Goal: Check status: Check status

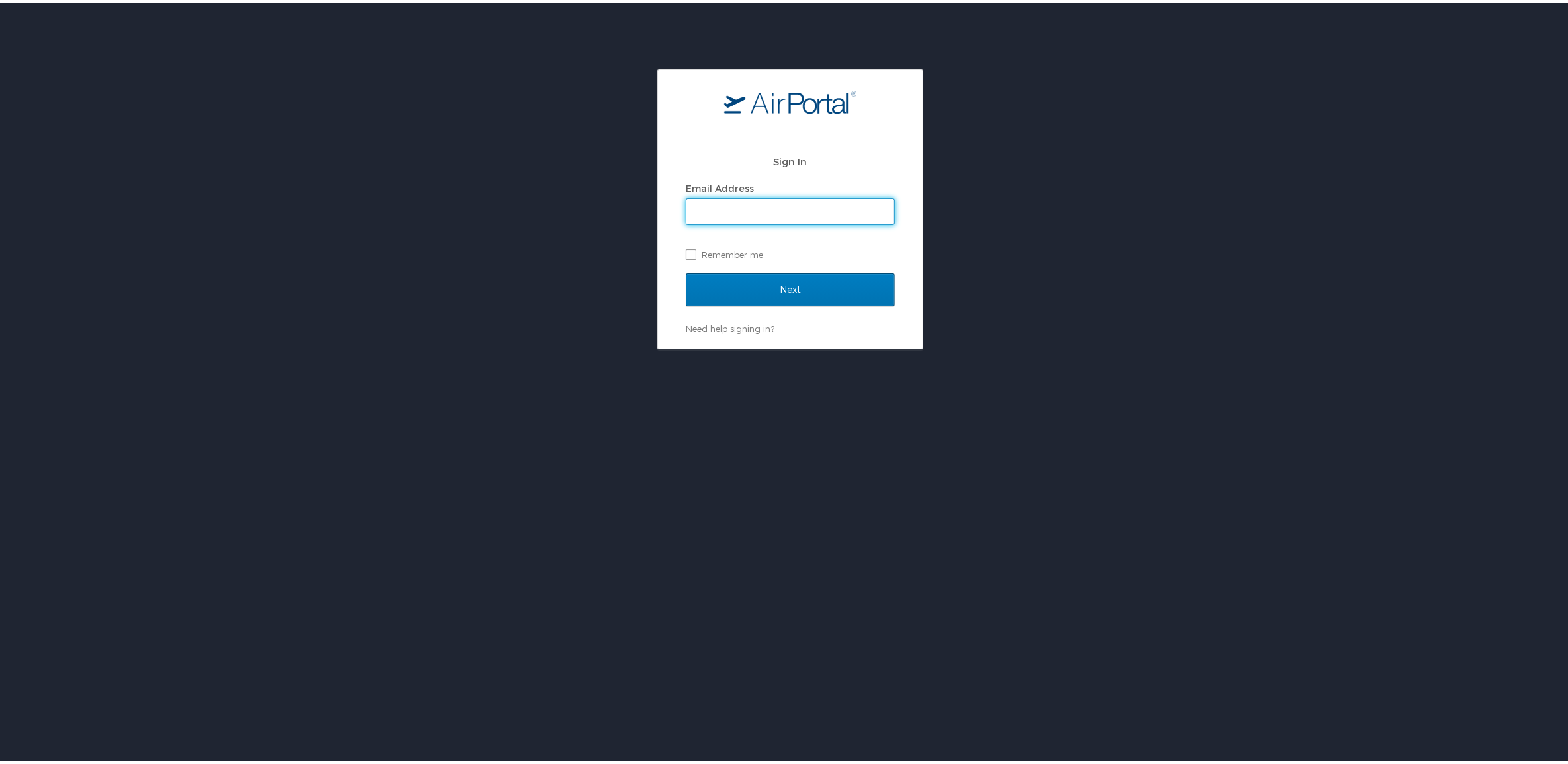
click at [759, 216] on input "Email Address" at bounding box center [790, 208] width 207 height 25
type input "ryan.rickel@hayeslocums.com"
click at [726, 296] on input "Next" at bounding box center [790, 287] width 209 height 33
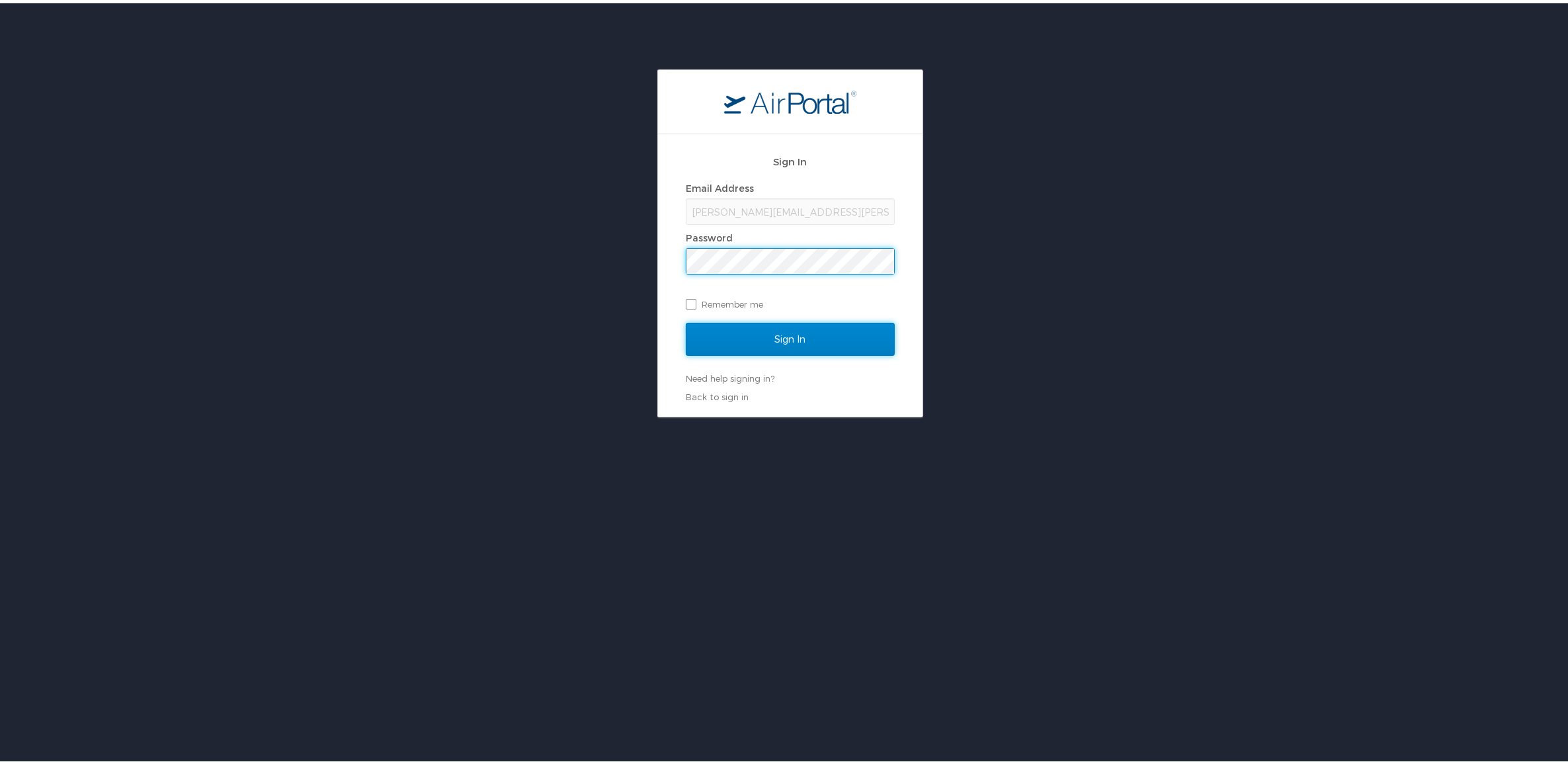
click at [736, 347] on input "Sign In" at bounding box center [790, 336] width 209 height 33
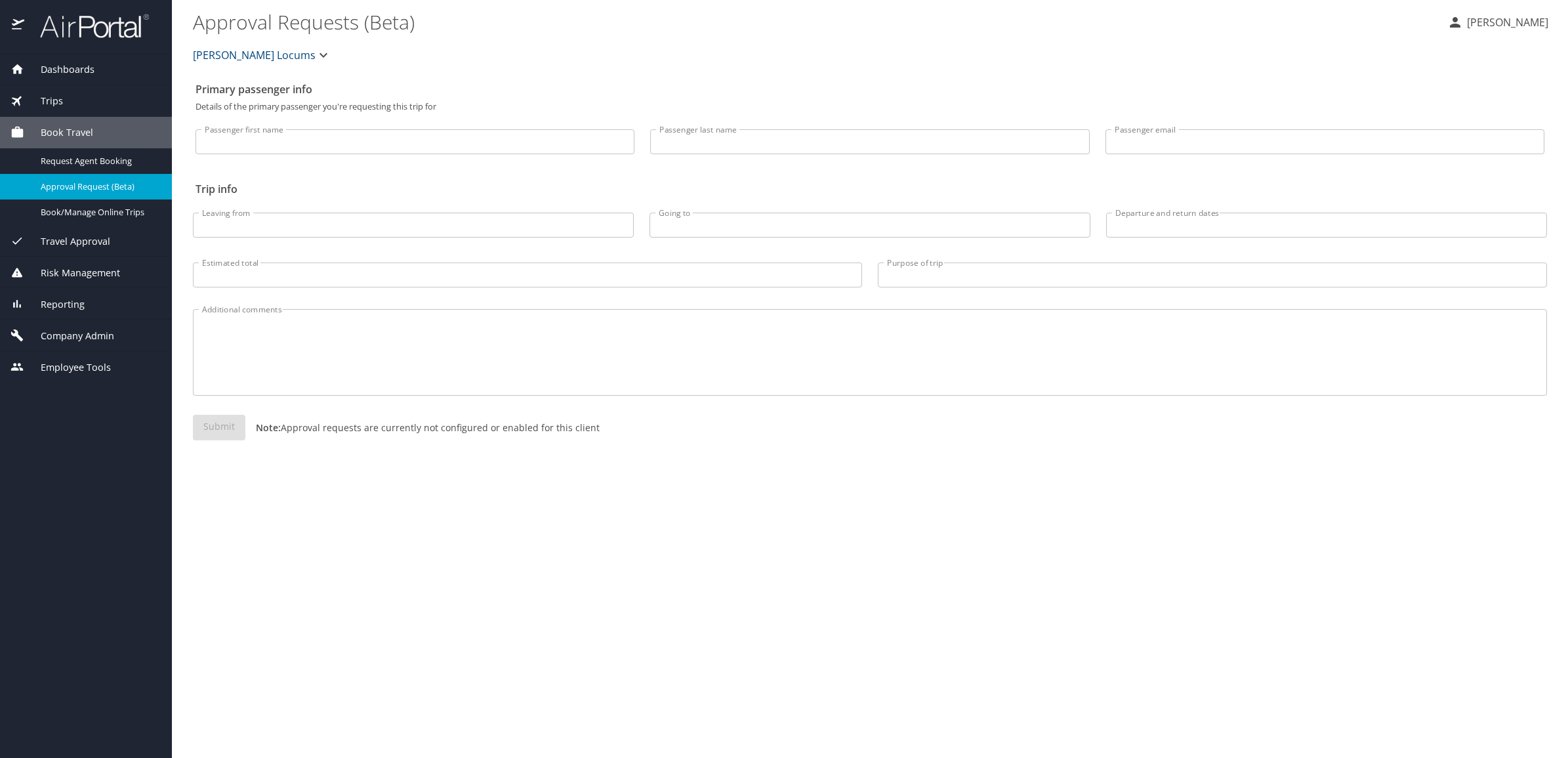
click at [56, 66] on span "Dashboards" at bounding box center [59, 69] width 71 height 14
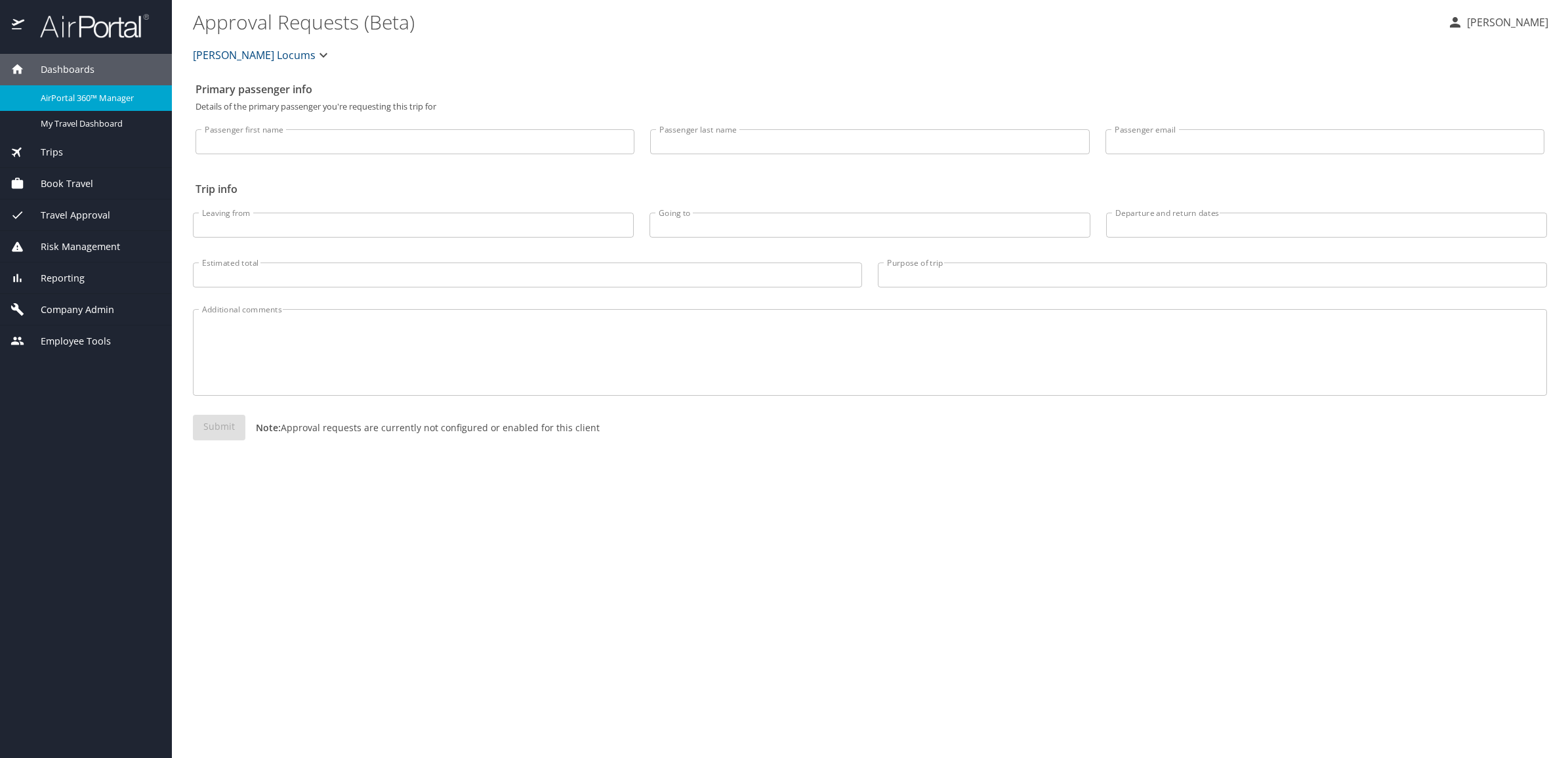
click at [74, 92] on span "AirPortal 360™ Manager" at bounding box center [98, 98] width 116 height 13
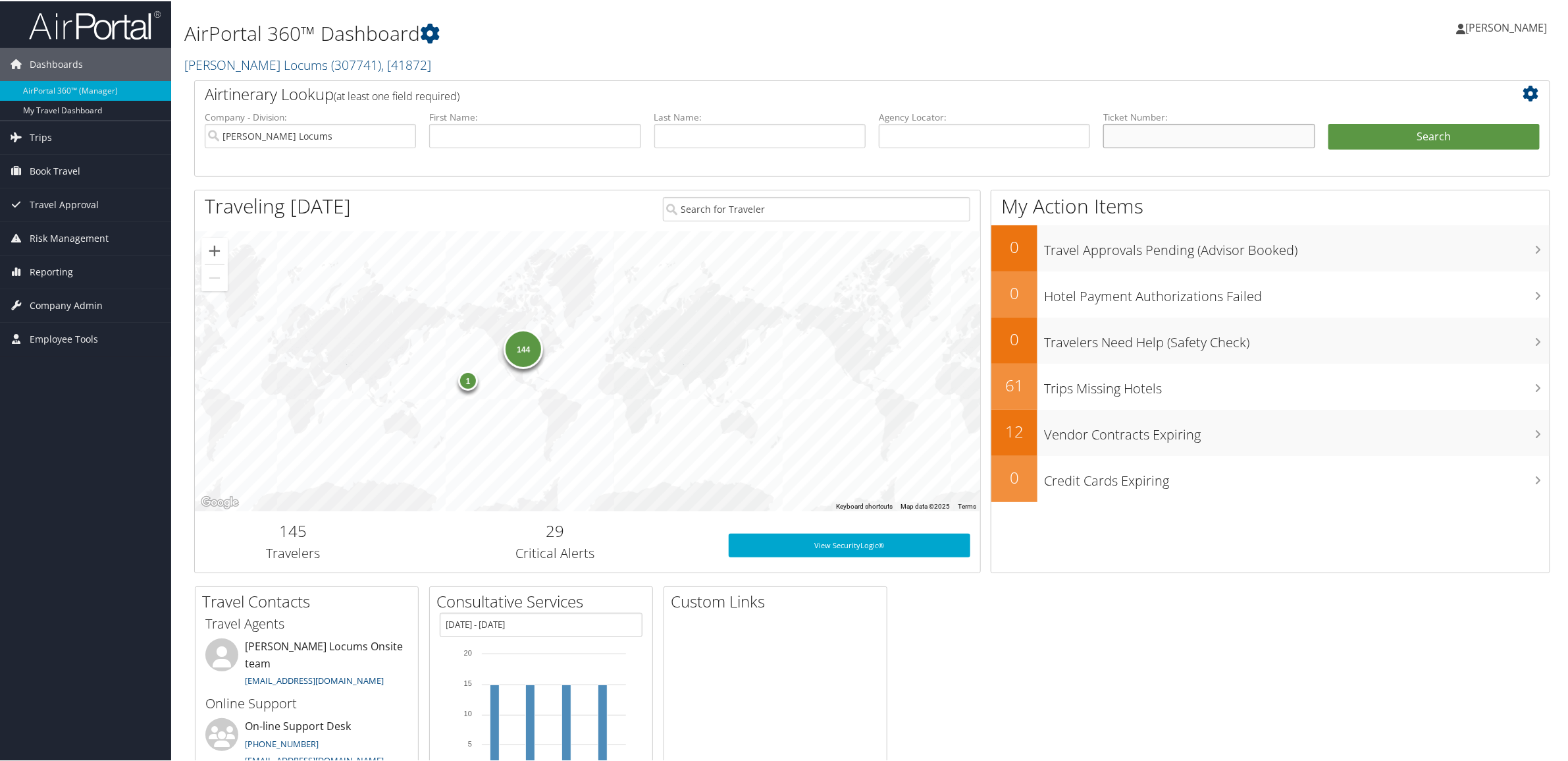
click at [1120, 139] on input "text" at bounding box center [1209, 135] width 212 height 24
paste input "52673341295713"
type input "52673341295713"
click at [1356, 121] on ul "Company - Division: Hayes Locums First Name: Last Name: Agency Locator: Departu…" at bounding box center [872, 142] width 1348 height 66
click at [1359, 133] on button "Search" at bounding box center [1434, 136] width 212 height 26
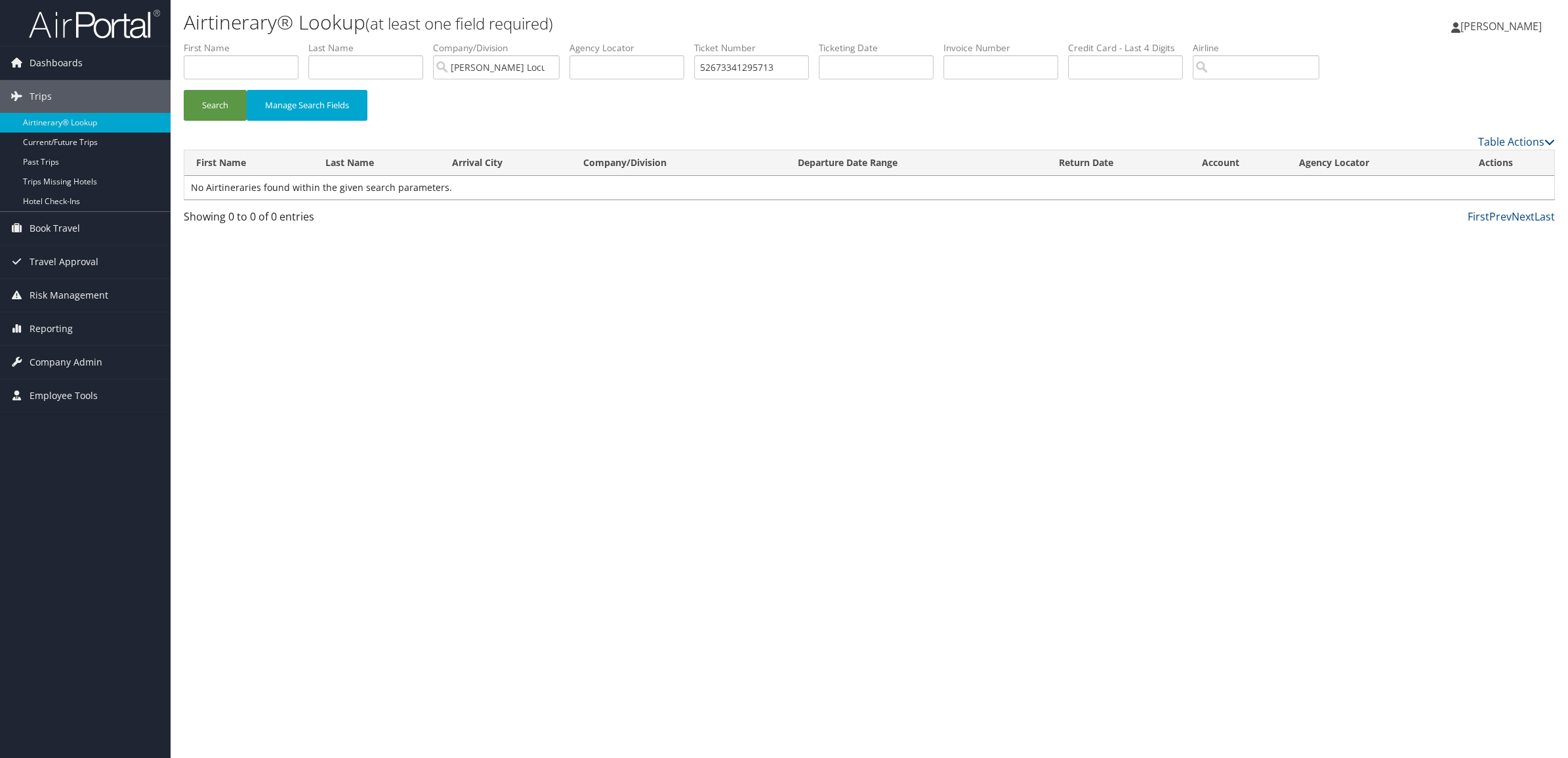
drag, startPoint x: 1107, startPoint y: 83, endPoint x: 1117, endPoint y: 73, distance: 14.1
click at [1109, 83] on li "Credit Card - Last 4 Digits" at bounding box center [1130, 65] width 125 height 48
click at [1117, 73] on input "text" at bounding box center [1125, 67] width 115 height 24
drag, startPoint x: 775, startPoint y: 70, endPoint x: 656, endPoint y: 69, distance: 119.0
click at [656, 41] on ul "First Name Last Name Departure City Arrival City Company/Division Hayes Locums …" at bounding box center [869, 41] width 1371 height 0
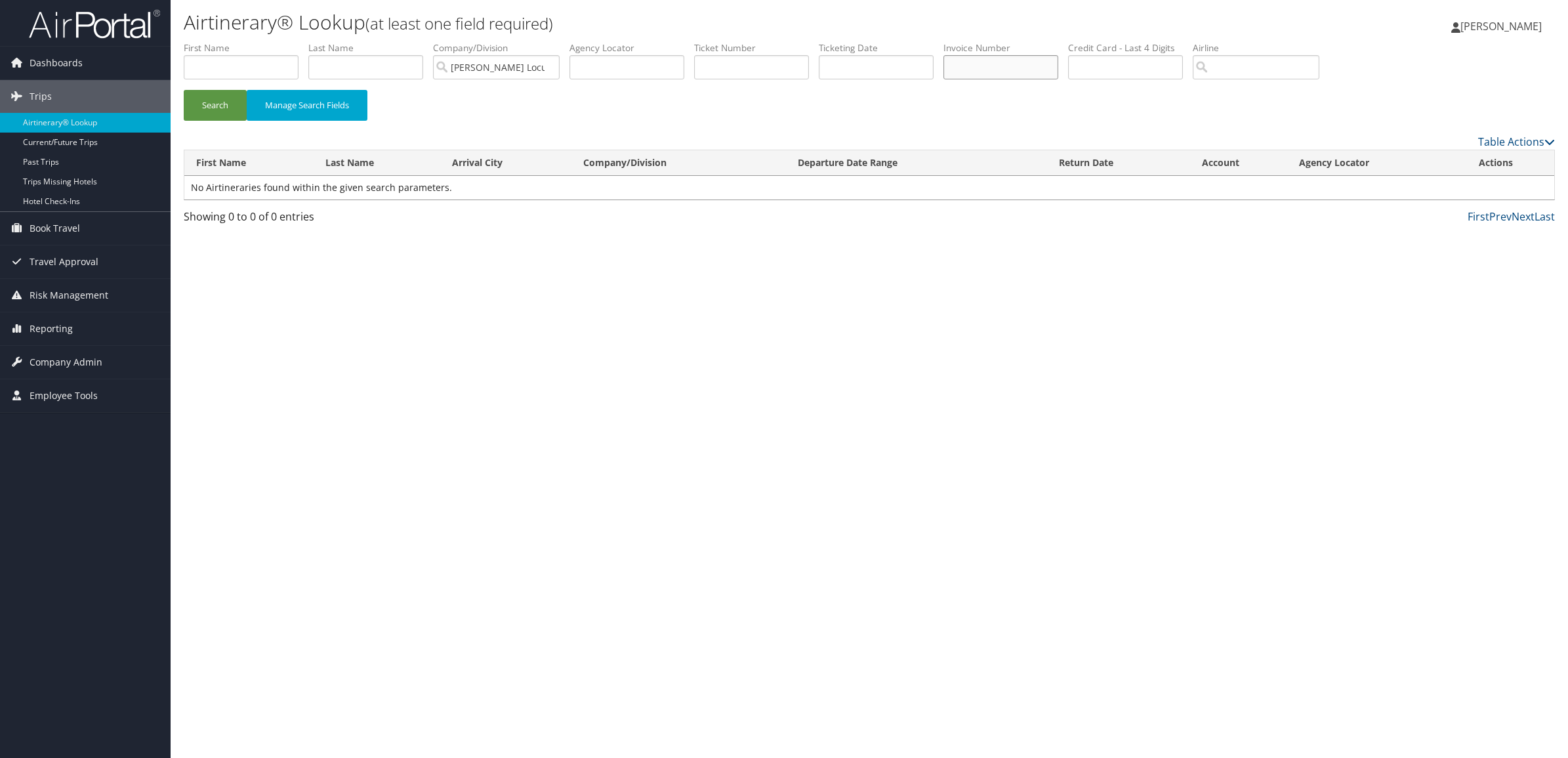
click at [1049, 68] on input "text" at bounding box center [1001, 67] width 115 height 24
click at [1148, 71] on input "text" at bounding box center [1125, 67] width 115 height 24
type input "4082"
click at [1159, 90] on div "Search Manage Search Fields" at bounding box center [869, 112] width 1391 height 44
click at [221, 110] on button "Search" at bounding box center [215, 105] width 63 height 31
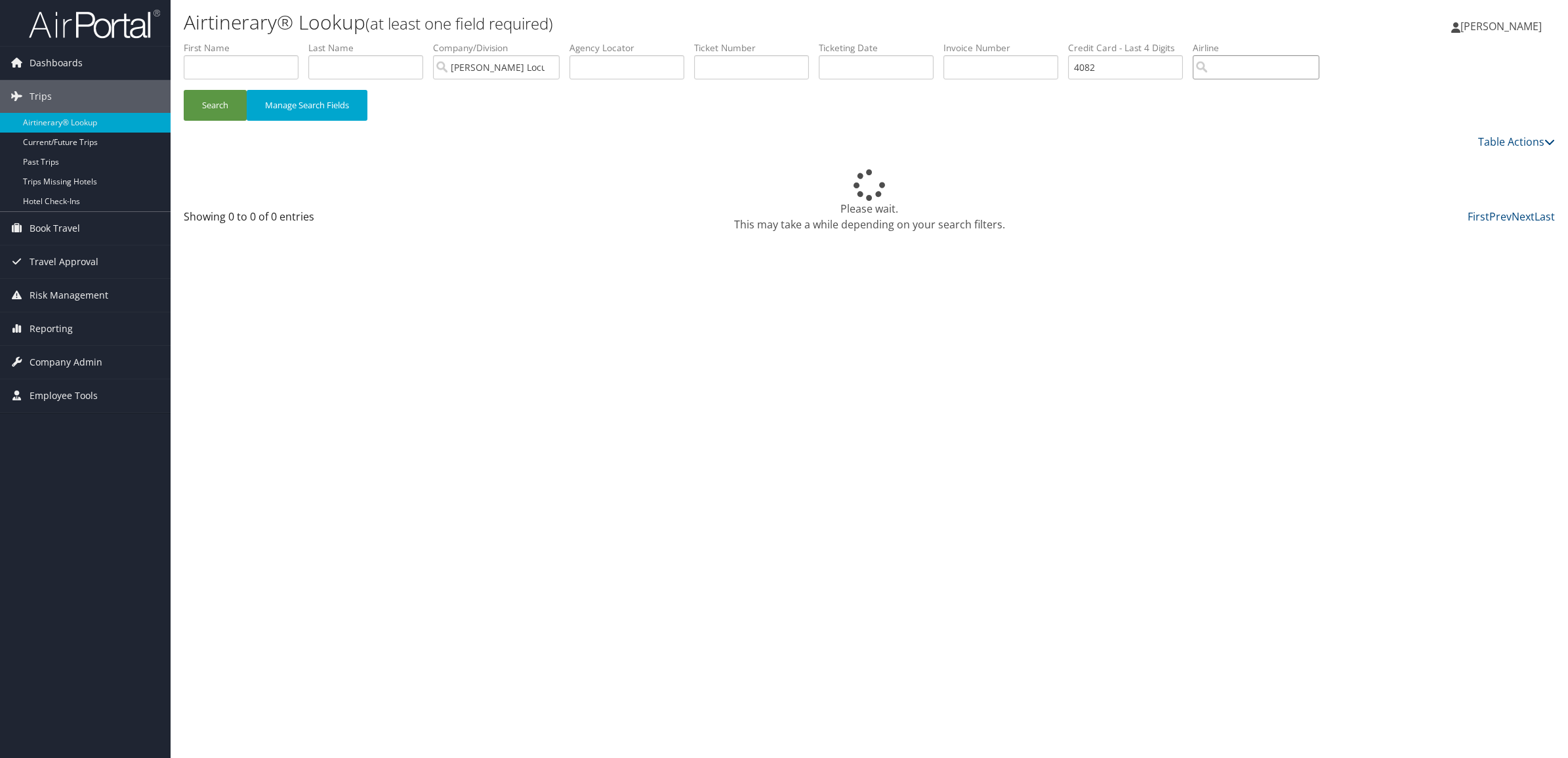
click at [1280, 76] on input "search" at bounding box center [1256, 67] width 127 height 24
click at [1281, 107] on div "AirVendor" at bounding box center [1298, 104] width 143 height 13
type input "Southwest Airlines"
click at [197, 109] on button "Search" at bounding box center [215, 105] width 63 height 31
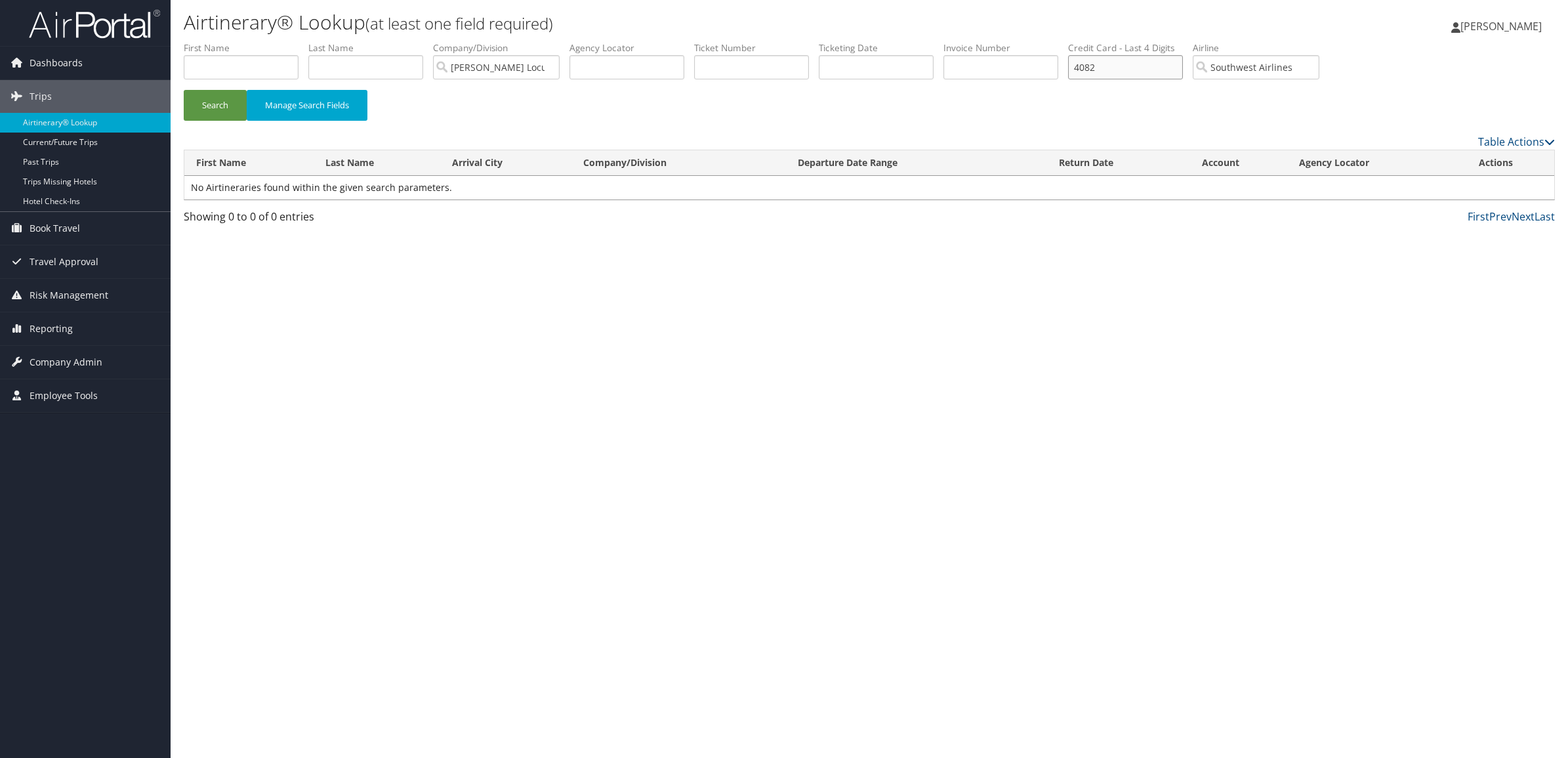
drag, startPoint x: 1147, startPoint y: 64, endPoint x: 1078, endPoint y: 65, distance: 69.0
click at [1078, 41] on ul "First Name Last Name Departure City Arrival City Company/Division Hayes Locums …" at bounding box center [869, 41] width 1371 height 0
click at [1320, 71] on input "Southwest Airlines" at bounding box center [1256, 67] width 127 height 24
click at [1320, 71] on input "search" at bounding box center [1256, 67] width 127 height 24
click at [1211, 91] on div "Search Manage Search Fields" at bounding box center [869, 112] width 1391 height 44
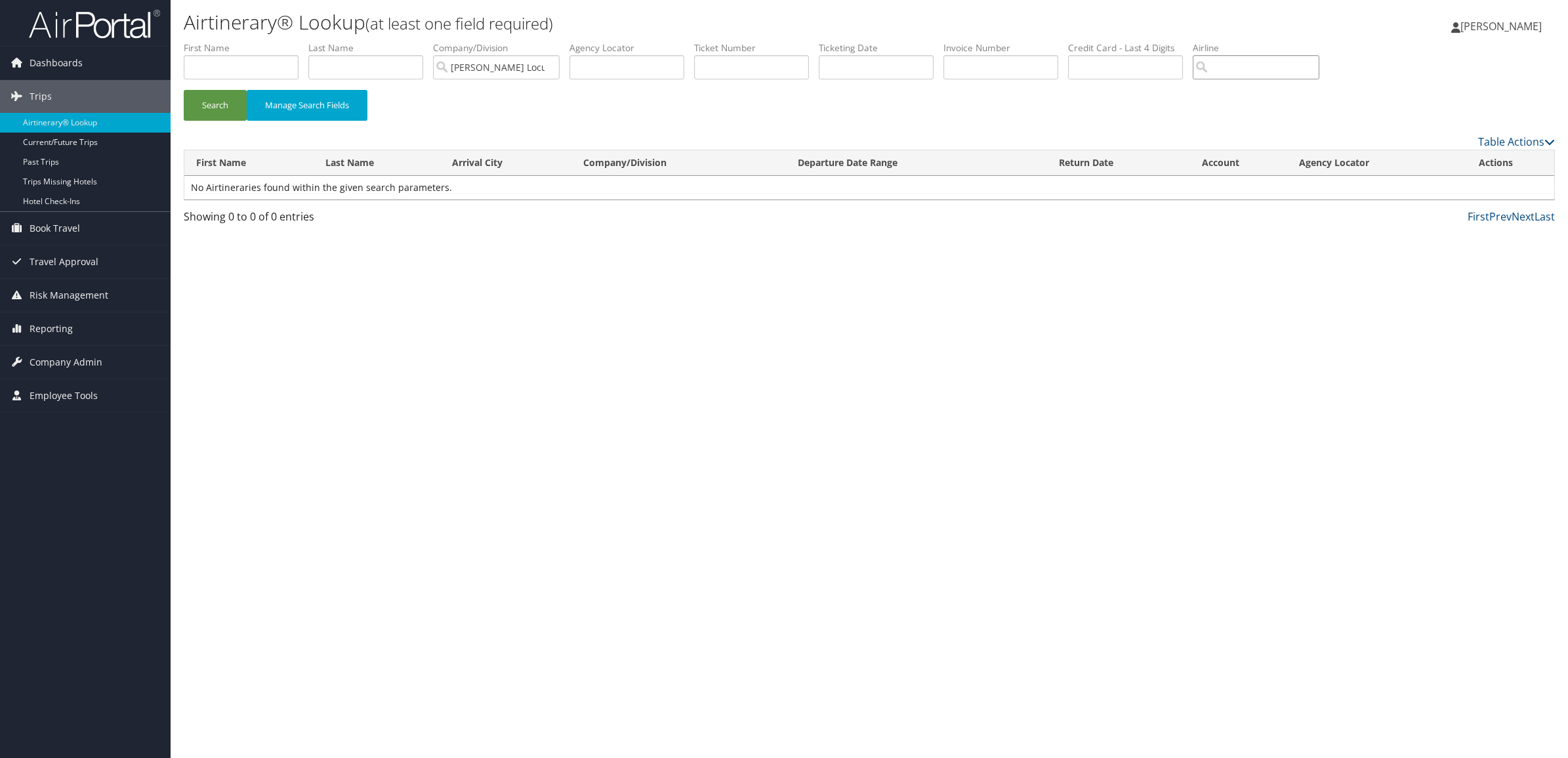
click at [1289, 71] on input "search" at bounding box center [1256, 67] width 127 height 24
click at [1294, 109] on div "AirVendor" at bounding box center [1289, 104] width 125 height 13
type input "Icelandair"
click at [1235, 108] on div "Search Manage Search Fields" at bounding box center [869, 112] width 1391 height 44
click at [209, 102] on button "Search" at bounding box center [215, 105] width 63 height 31
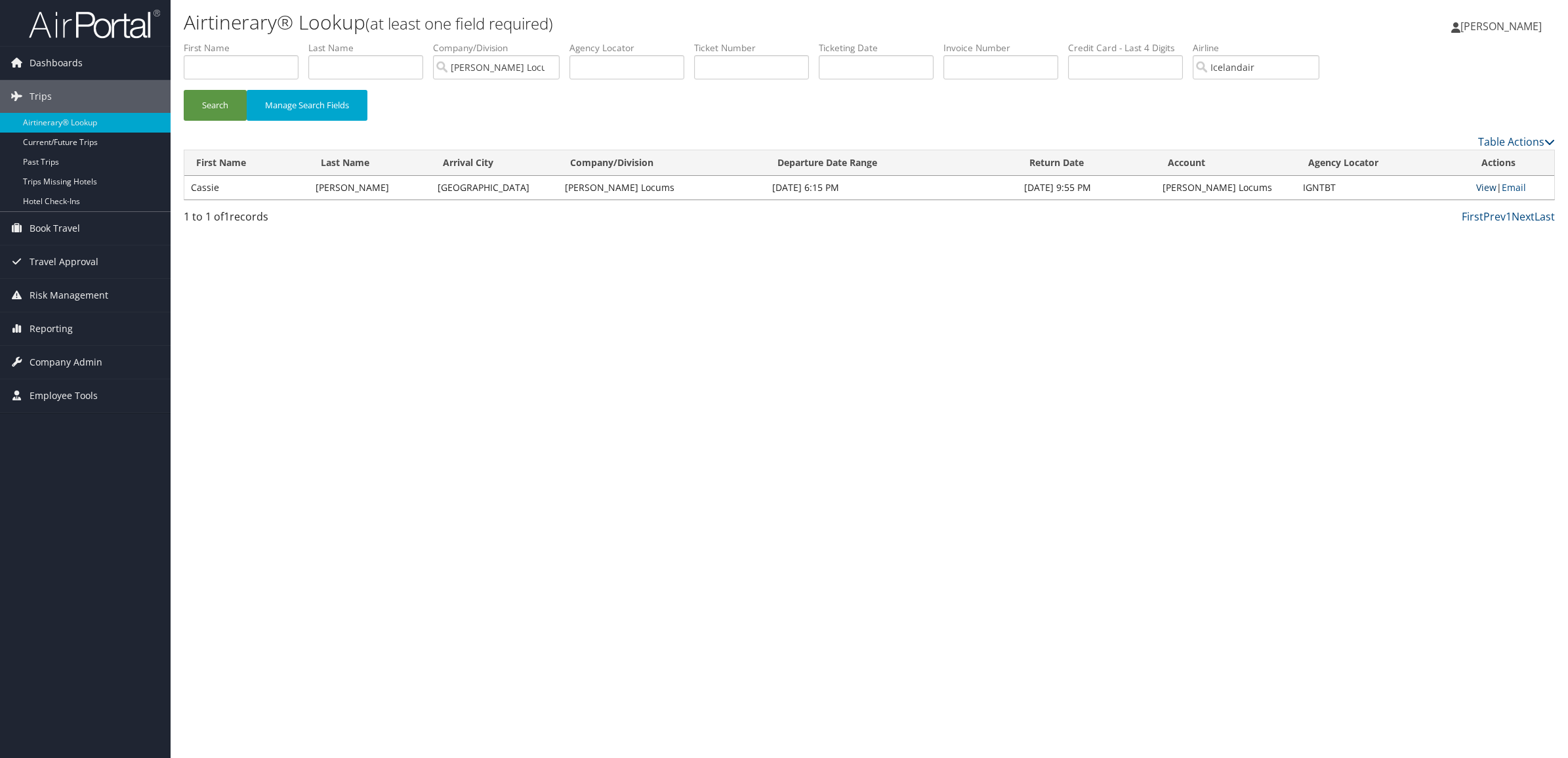
click at [1487, 185] on link "View" at bounding box center [1486, 187] width 20 height 13
click at [1297, 63] on input "Icelandair" at bounding box center [1256, 67] width 127 height 24
drag, startPoint x: 1297, startPoint y: 63, endPoint x: 1221, endPoint y: 65, distance: 76.0
click at [1221, 41] on ul "First Name Last Name Departure City Arrival City Company/Division Hayes Locums …" at bounding box center [869, 41] width 1371 height 0
click at [1250, 100] on div "AirVendor" at bounding box center [1289, 104] width 125 height 13
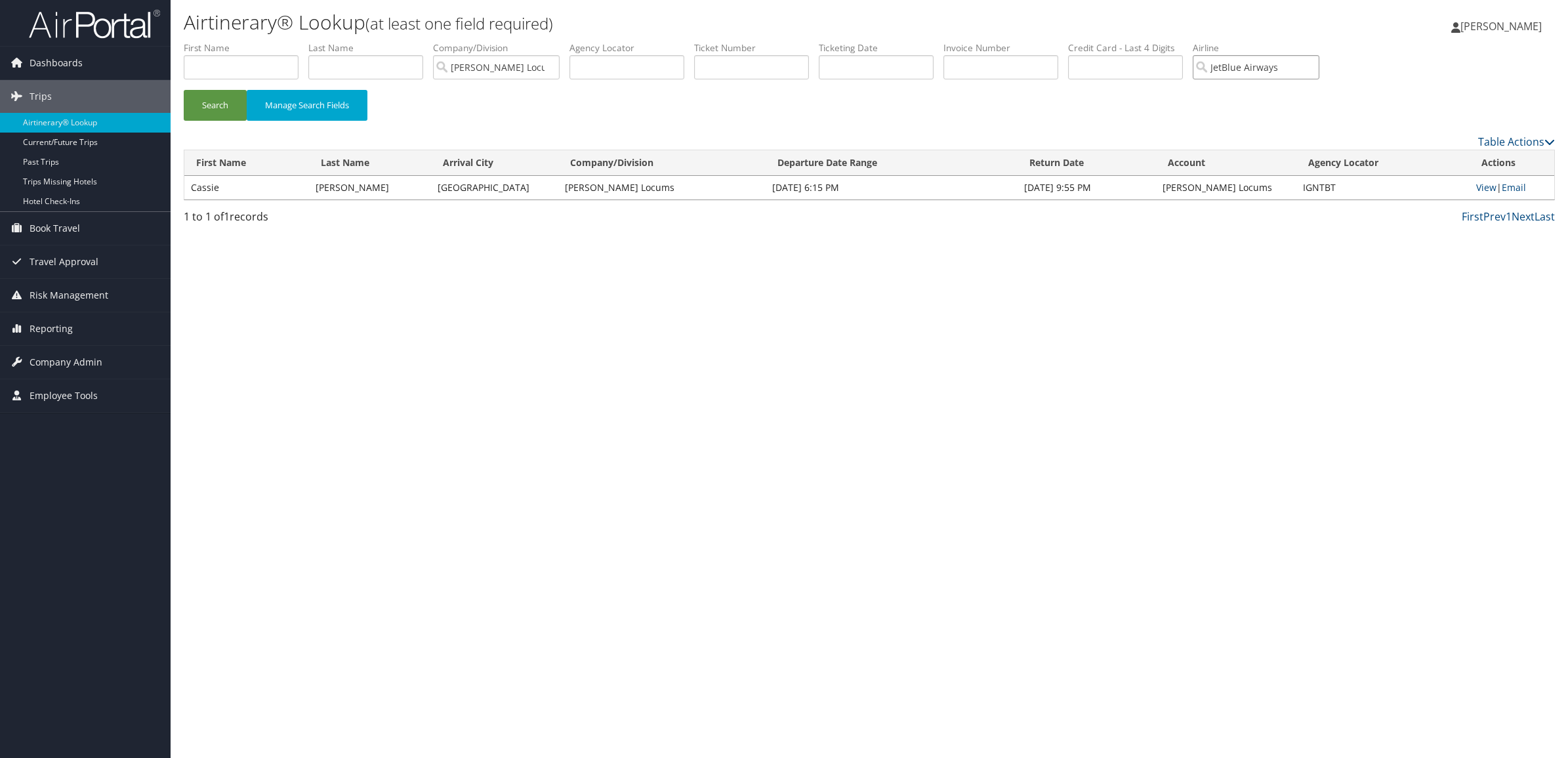
type input "JetBlue Airways"
click at [1195, 101] on div "Search Manage Search Fields" at bounding box center [869, 112] width 1391 height 44
click at [200, 97] on button "Search" at bounding box center [215, 105] width 63 height 31
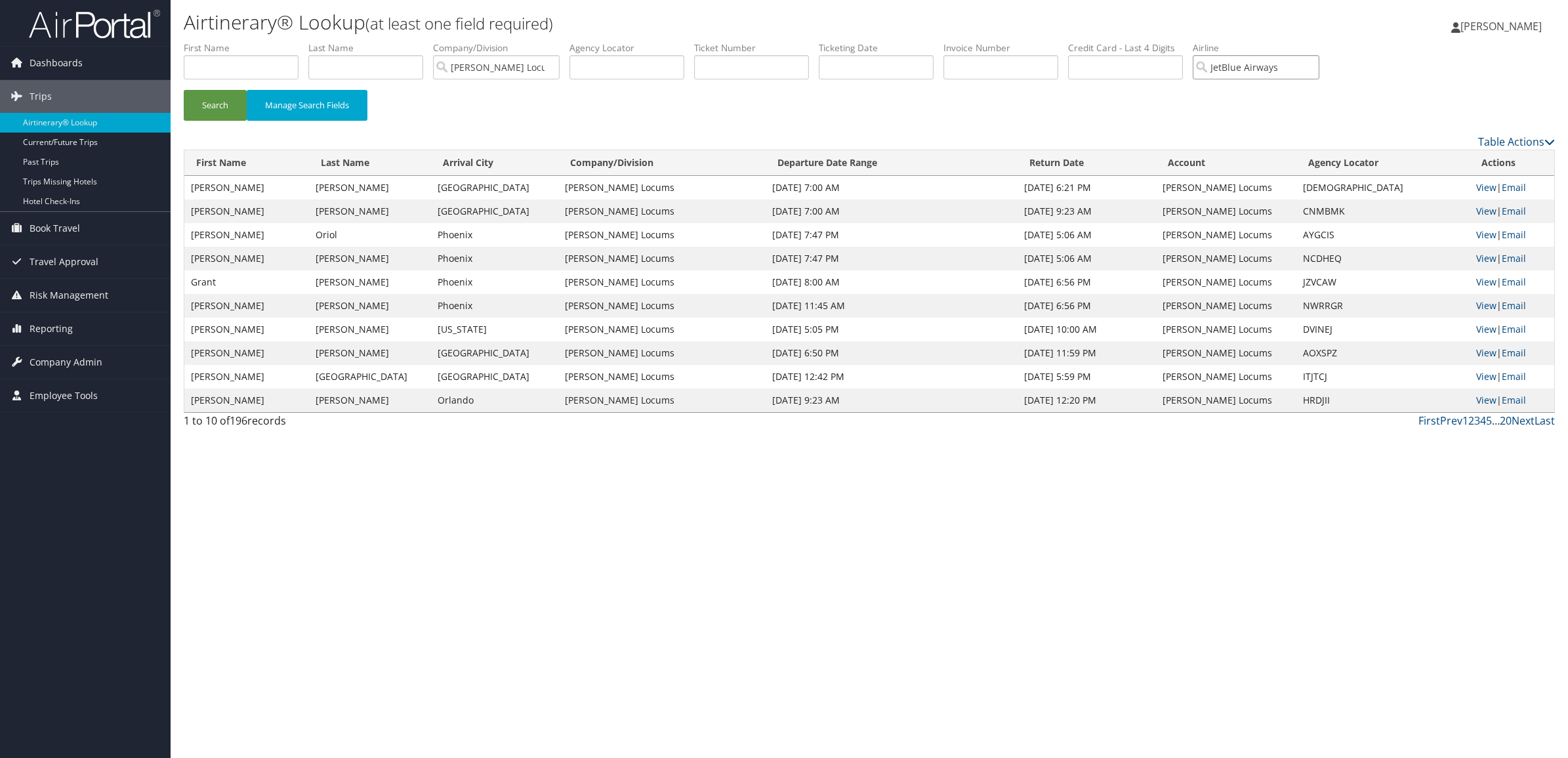
click at [1306, 69] on input "JetBlue Airways" at bounding box center [1256, 67] width 127 height 24
click at [1306, 69] on input "search" at bounding box center [1256, 67] width 127 height 24
click at [184, 90] on button "Search" at bounding box center [215, 105] width 63 height 31
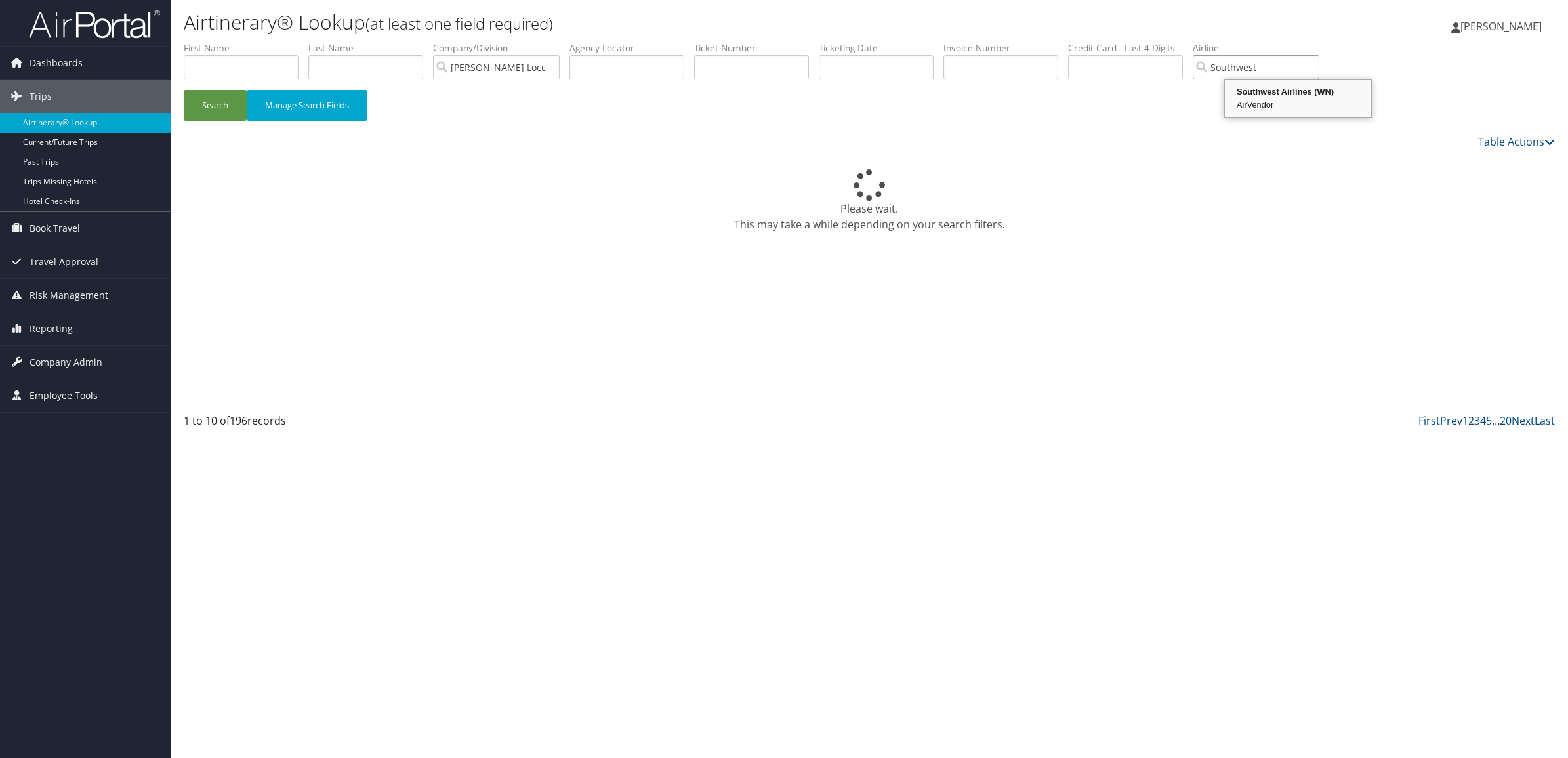
click at [1277, 96] on div "Southwest Airlines (WN)" at bounding box center [1298, 92] width 143 height 13
type input "Southwest Airlines"
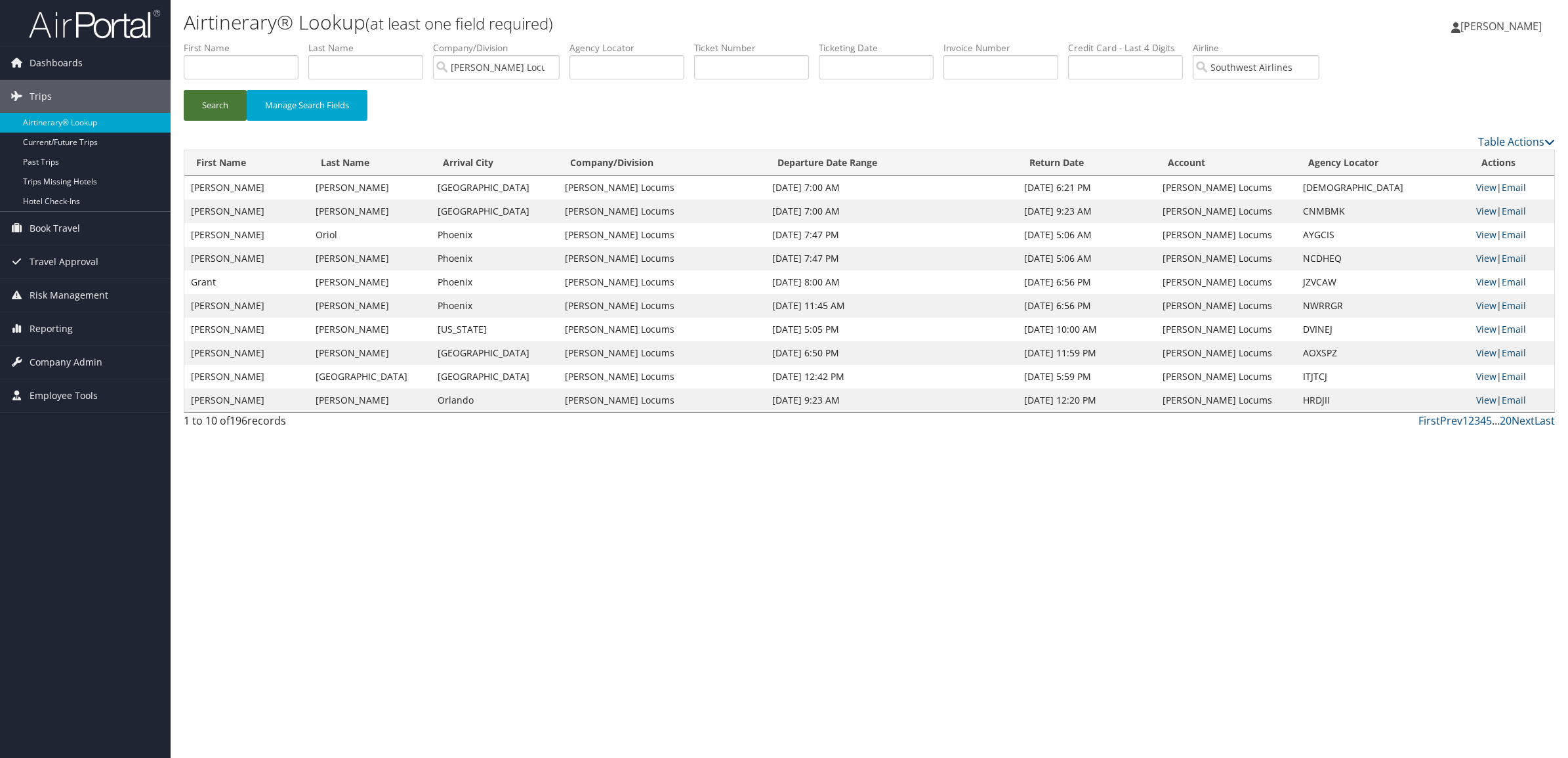
click at [231, 107] on button "Search" at bounding box center [215, 105] width 63 height 31
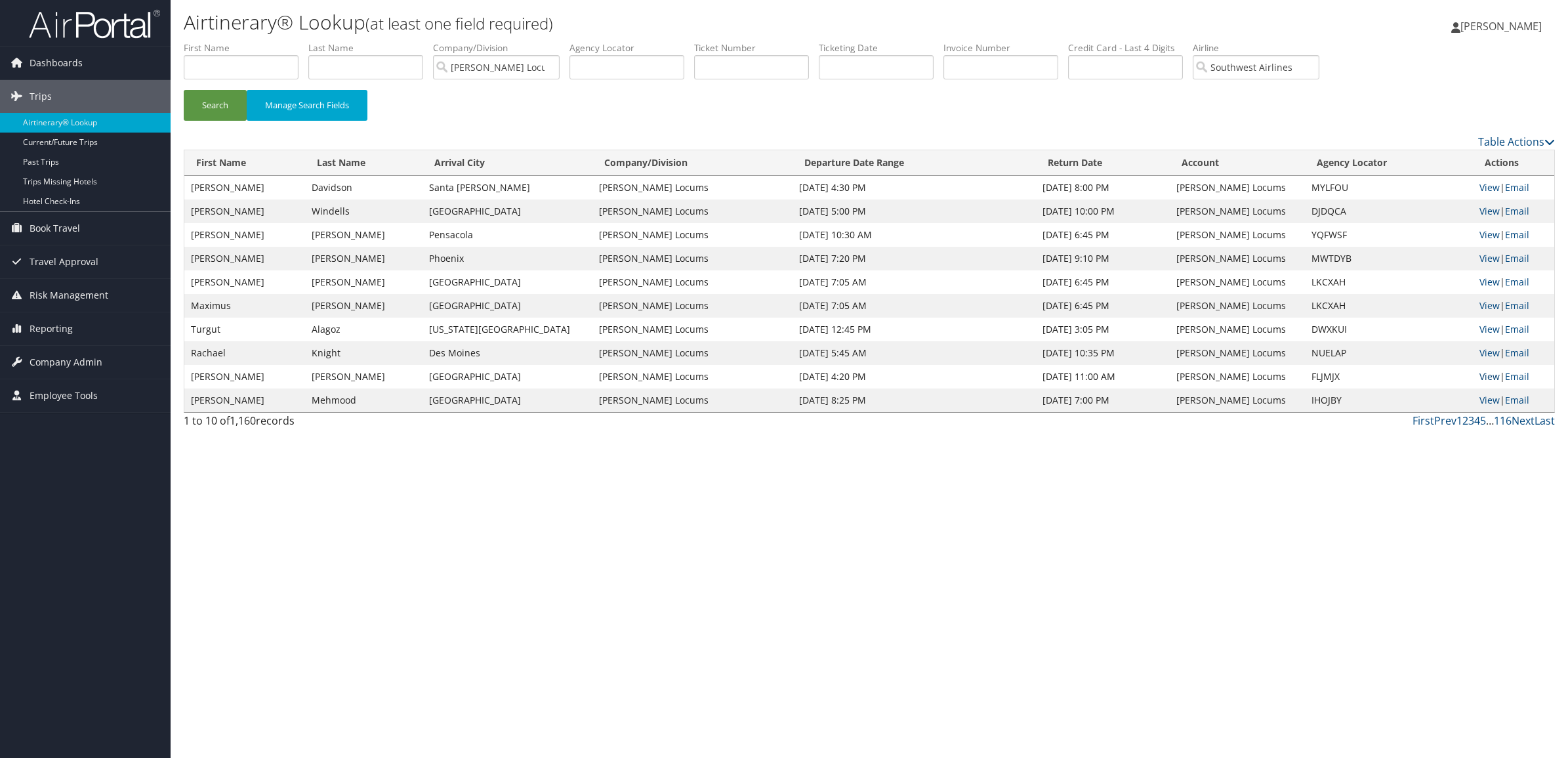
drag, startPoint x: 1483, startPoint y: 382, endPoint x: 1482, endPoint y: 375, distance: 7.1
click at [1522, 422] on link "Next" at bounding box center [1523, 420] width 23 height 14
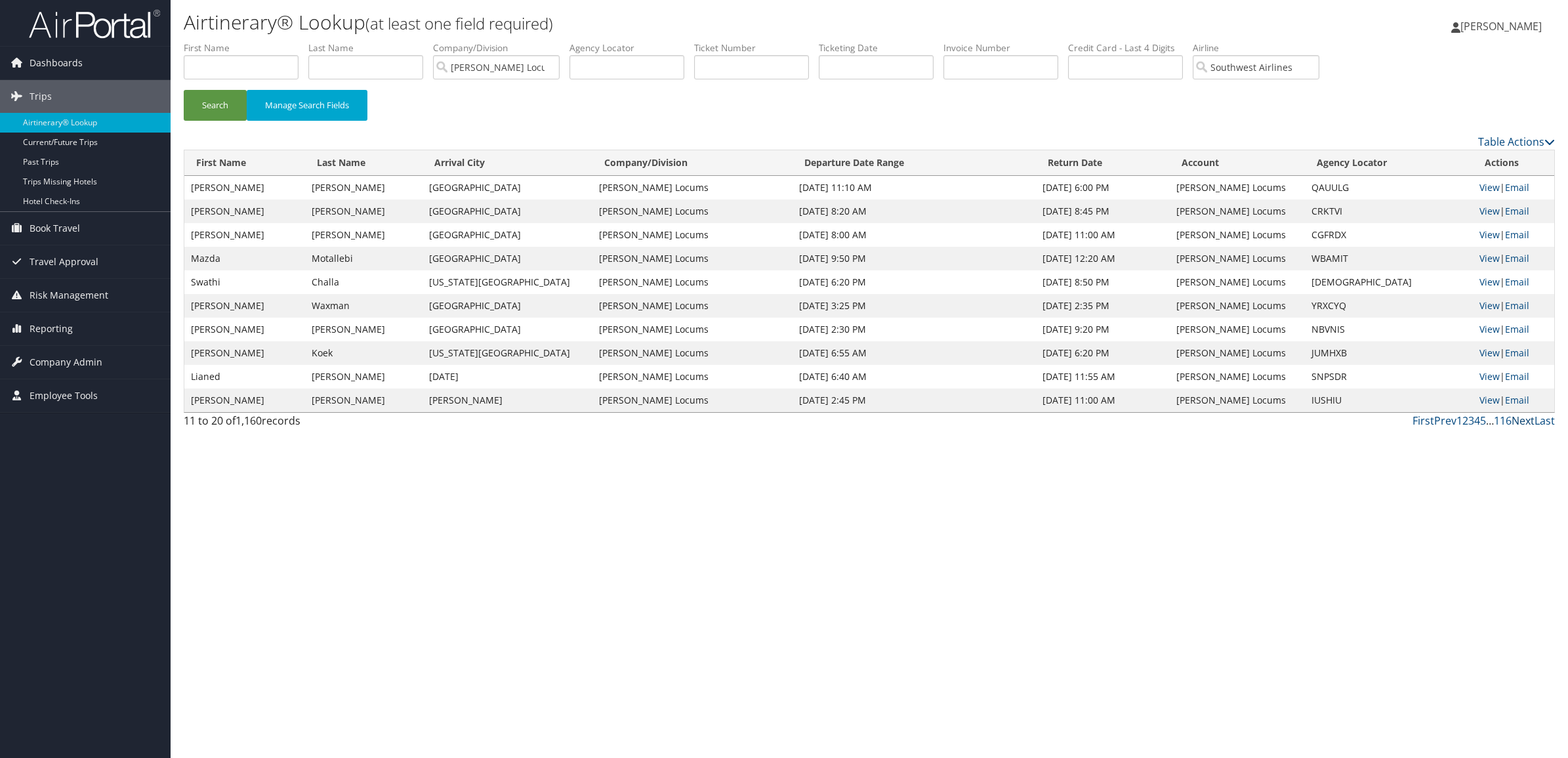
click at [1521, 422] on link "Next" at bounding box center [1523, 420] width 23 height 14
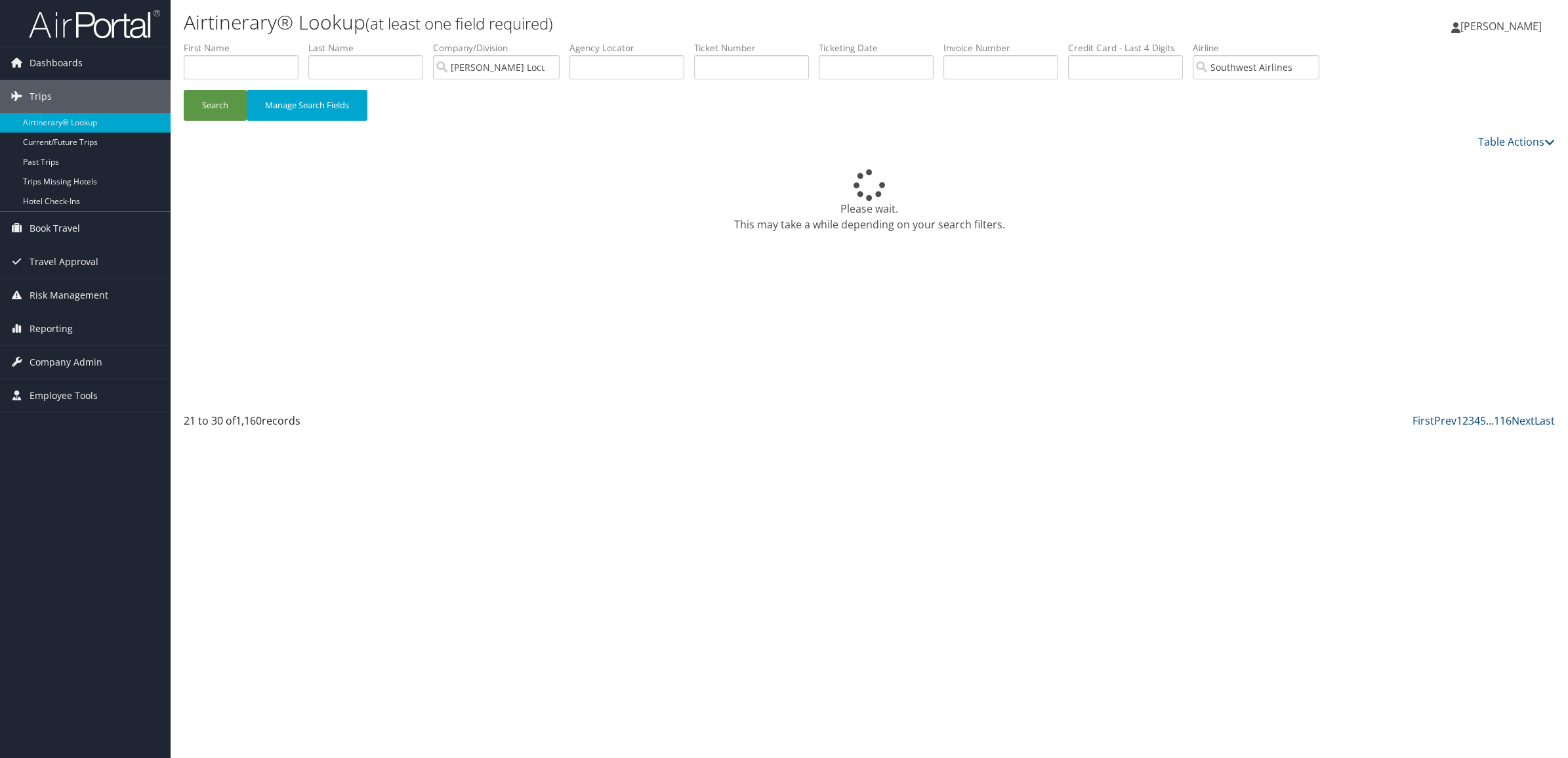
drag, startPoint x: 1493, startPoint y: 399, endPoint x: 1172, endPoint y: 464, distance: 327.5
click at [1172, 464] on div "Airtinerary® Lookup (at least one field required) Ryan Rickel Ryan Rickel My Se…" at bounding box center [869, 379] width 1398 height 758
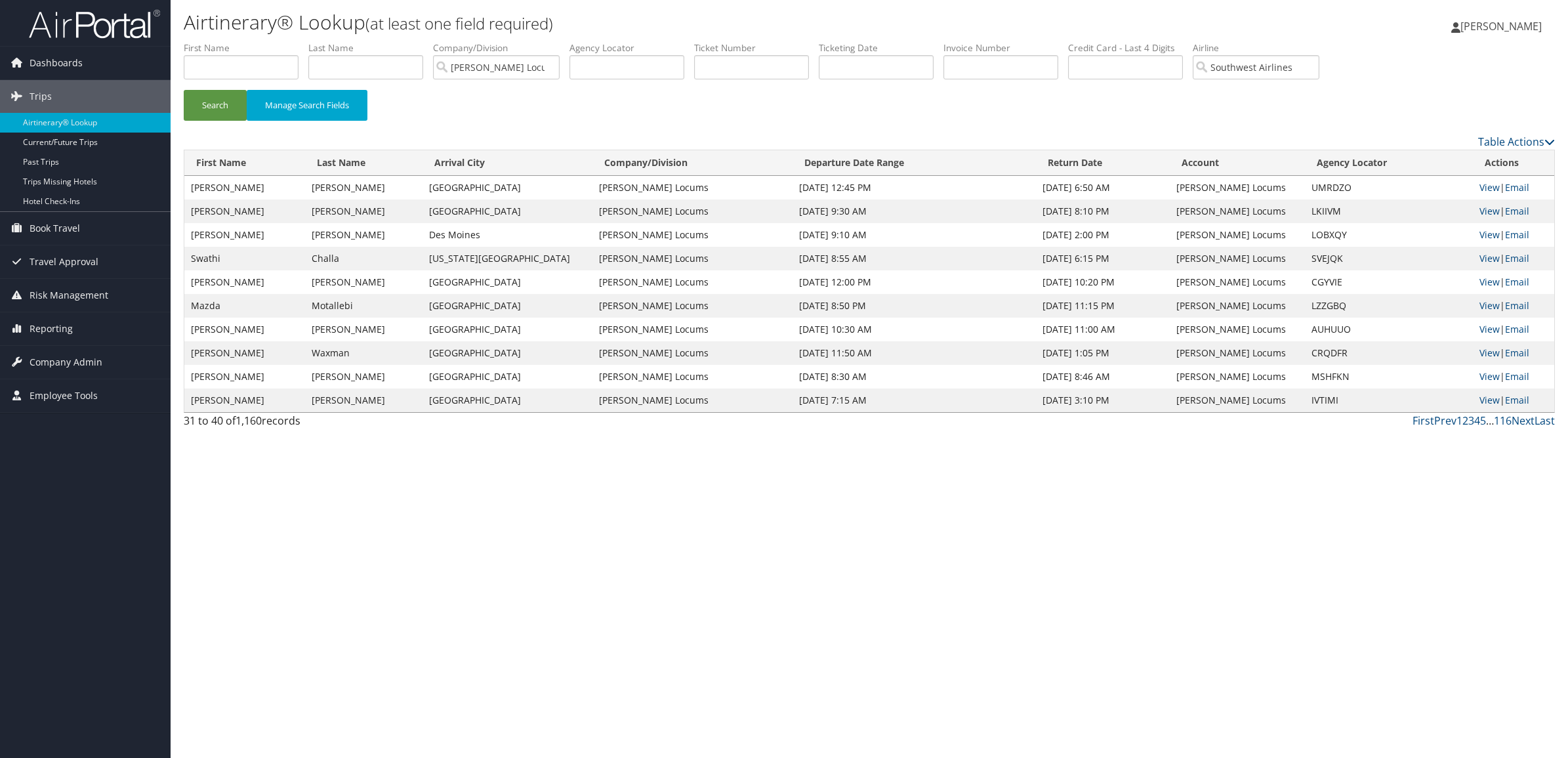
drag, startPoint x: 1176, startPoint y: 460, endPoint x: 892, endPoint y: 487, distance: 285.3
click at [892, 487] on div "Airtinerary® Lookup (at least one field required) Ryan Rickel Ryan Rickel My Se…" at bounding box center [869, 379] width 1398 height 758
click at [1422, 421] on link "First" at bounding box center [1423, 420] width 22 height 14
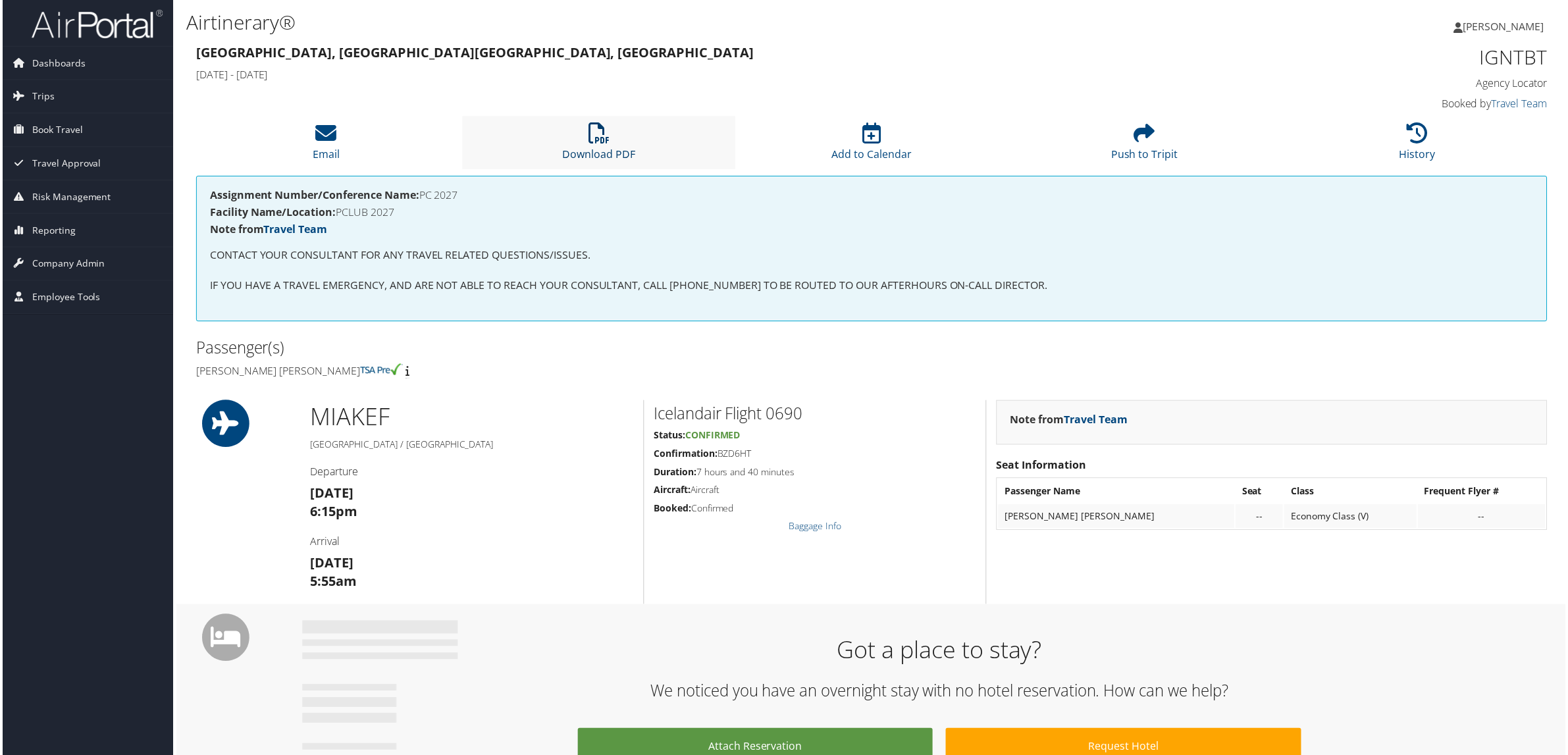
click at [610, 154] on link "Download PDF" at bounding box center [598, 146] width 73 height 32
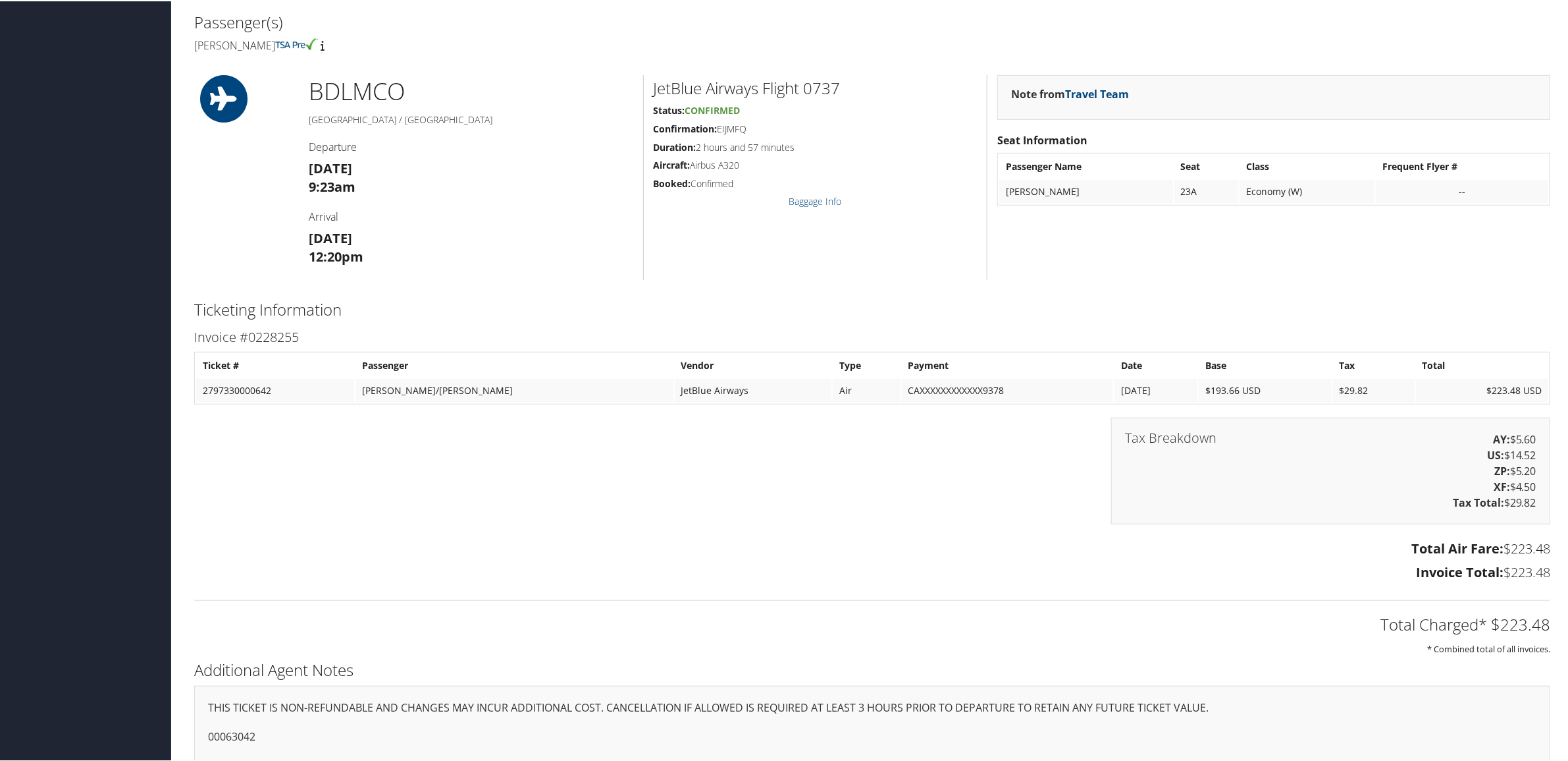
scroll to position [367, 0]
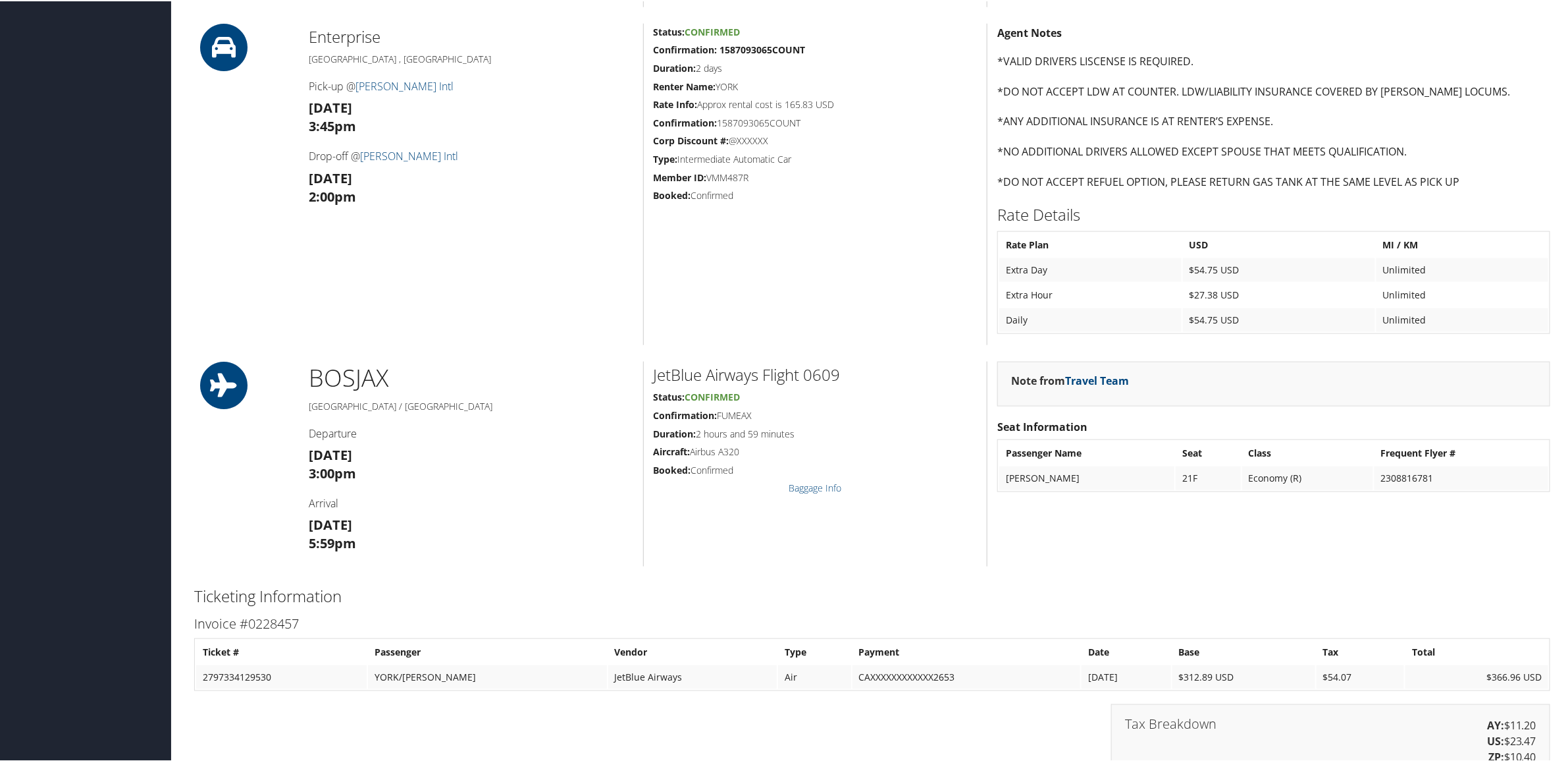
scroll to position [1070, 0]
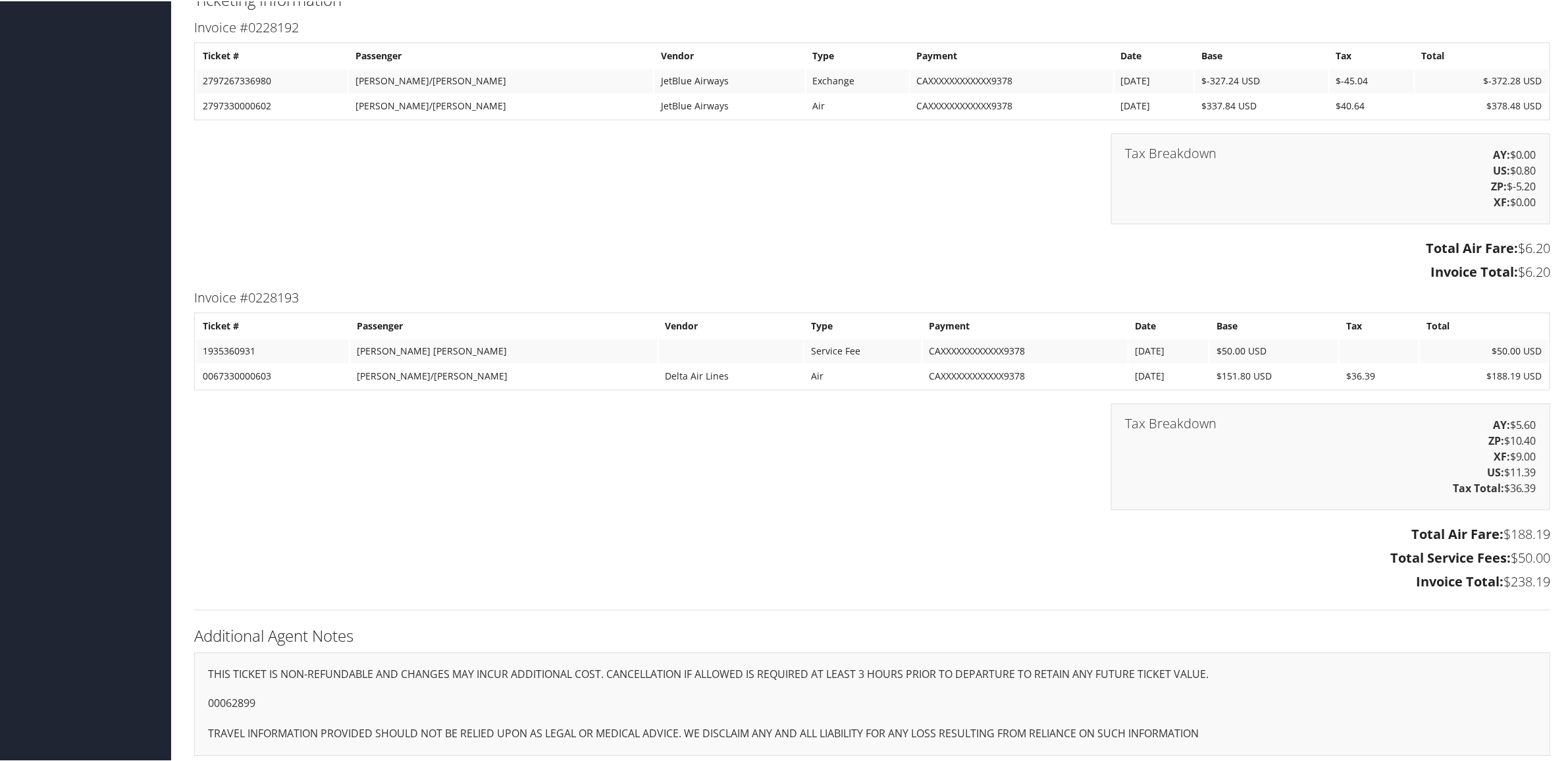
scroll to position [1702, 0]
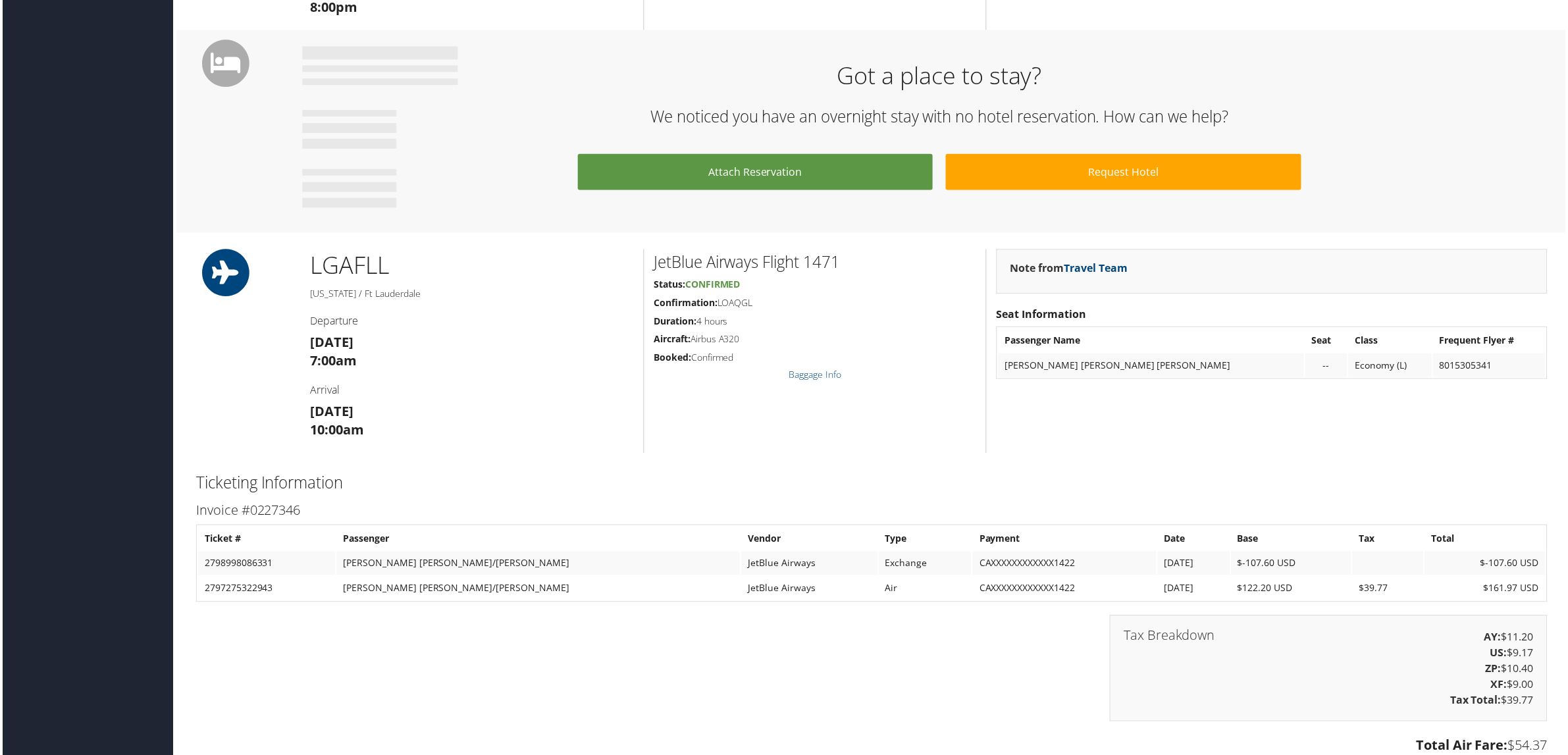
scroll to position [732, 0]
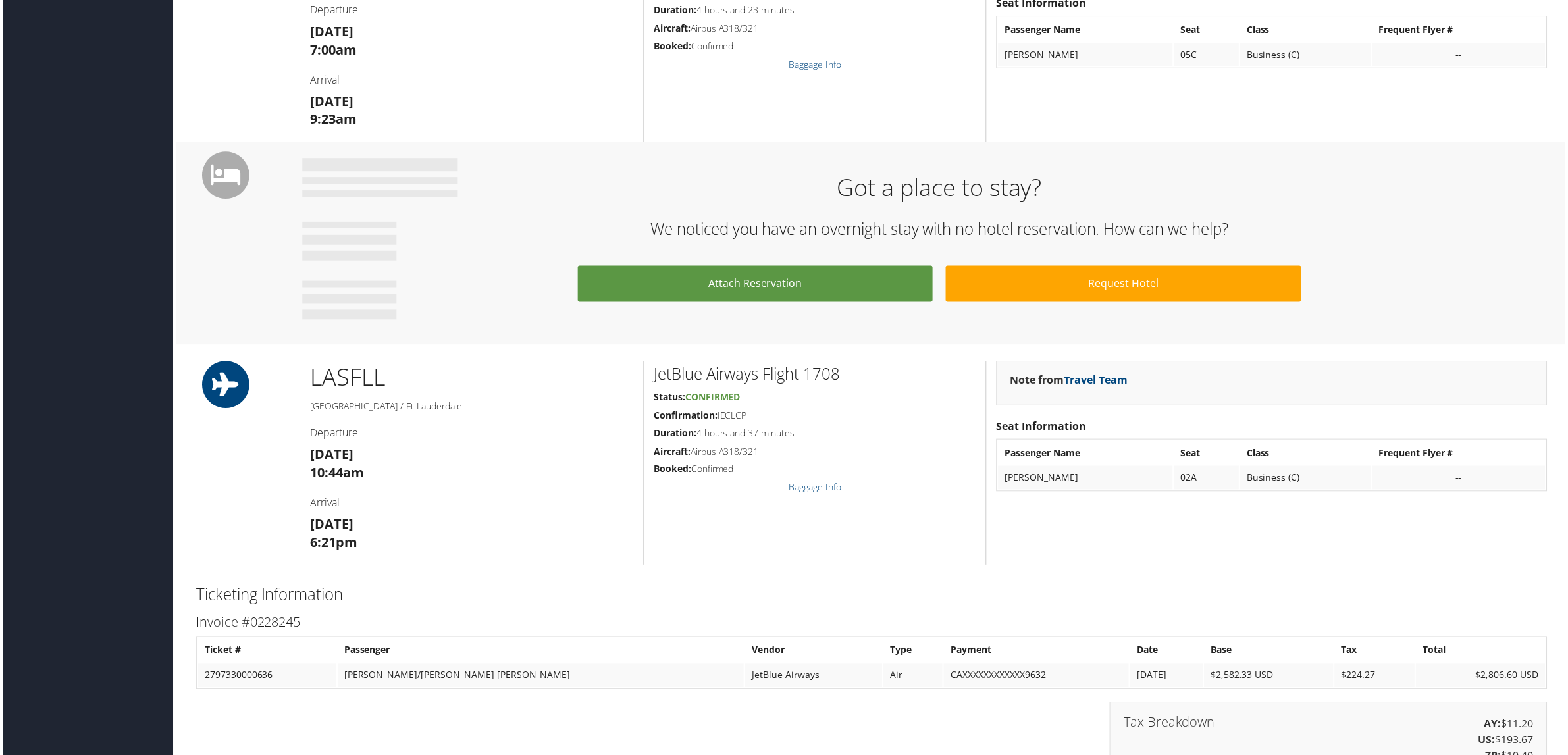
scroll to position [796, 0]
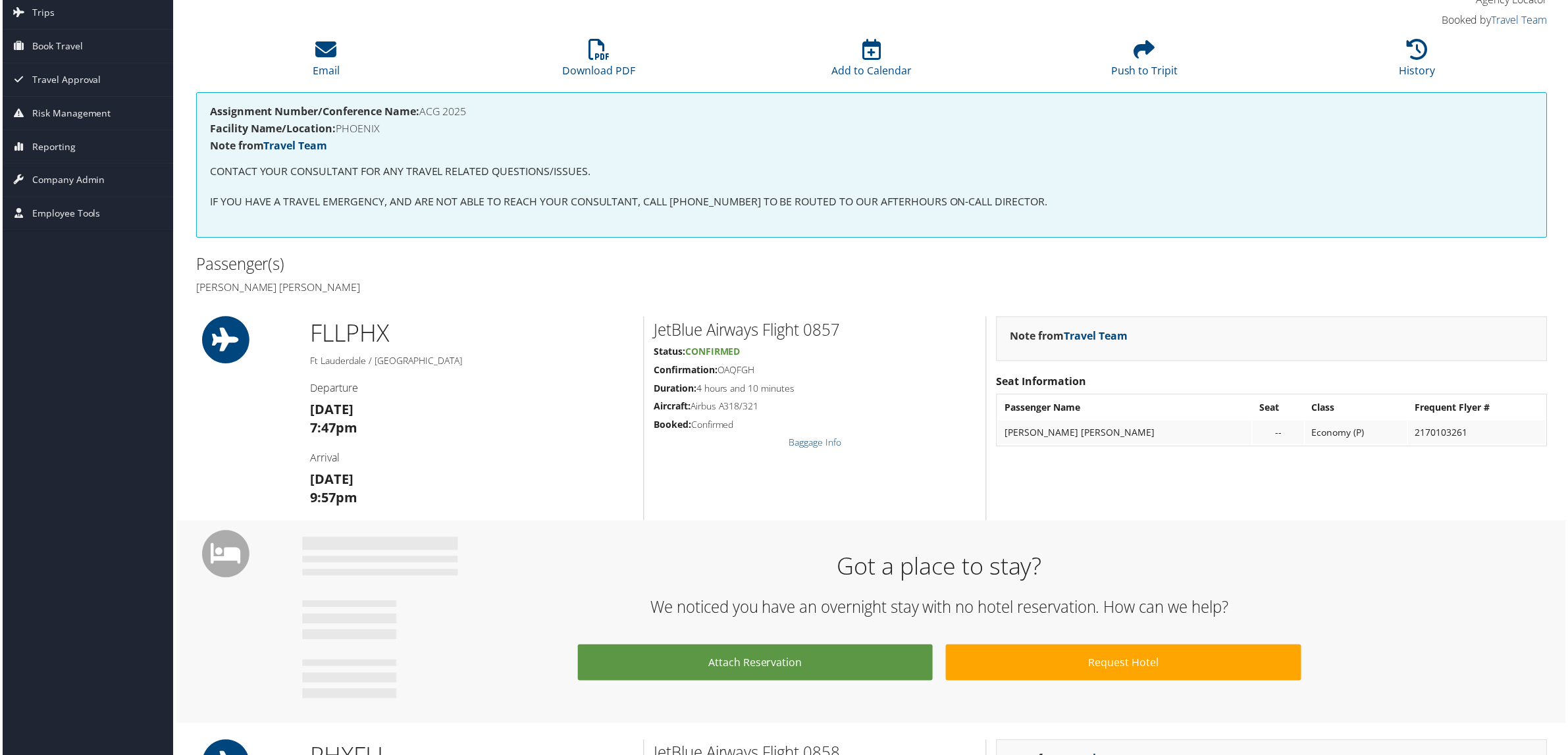
scroll to position [26, 0]
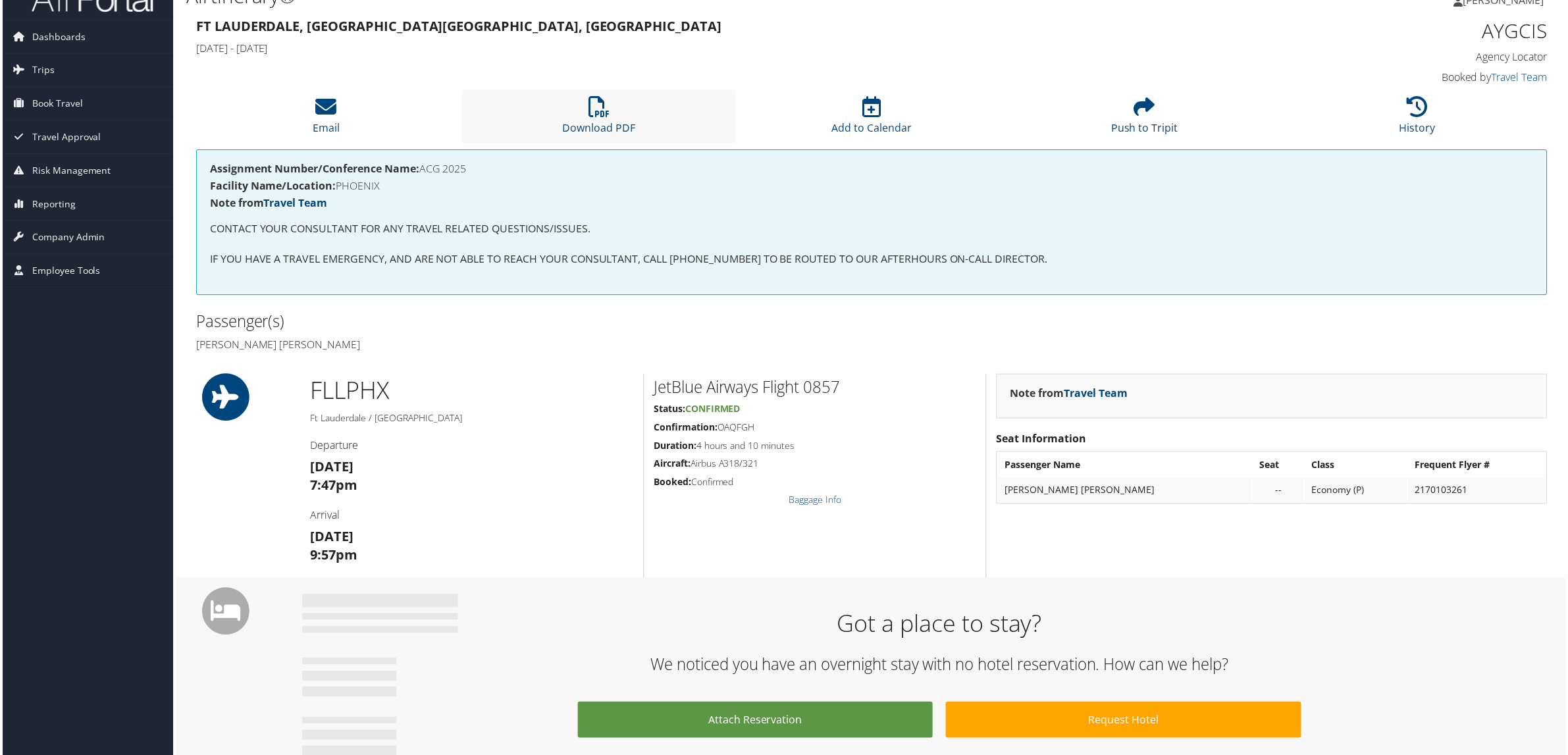
click at [576, 97] on li "Download PDF" at bounding box center [599, 117] width 274 height 53
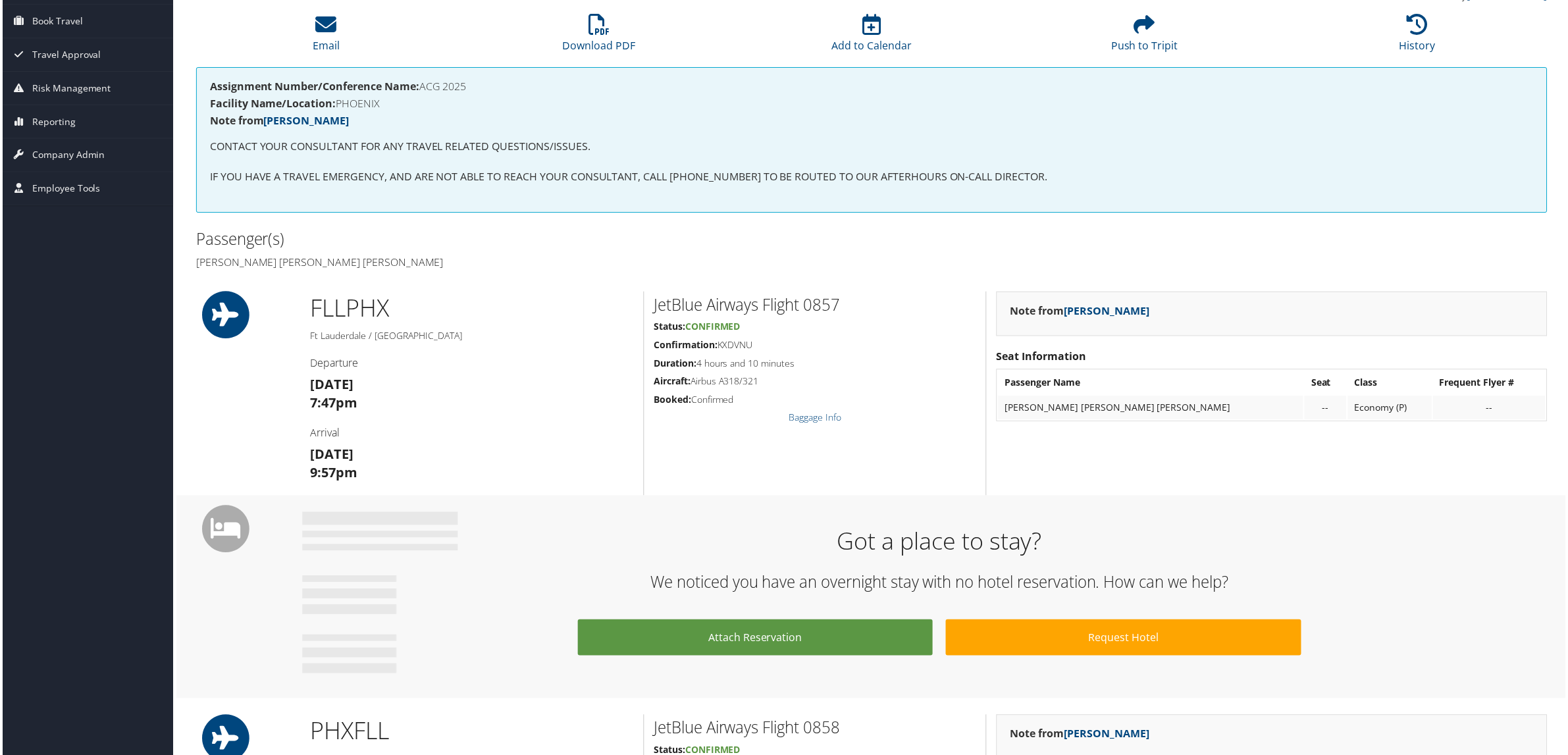
scroll to position [108, 0]
click at [580, 29] on li "Download PDF" at bounding box center [599, 34] width 274 height 53
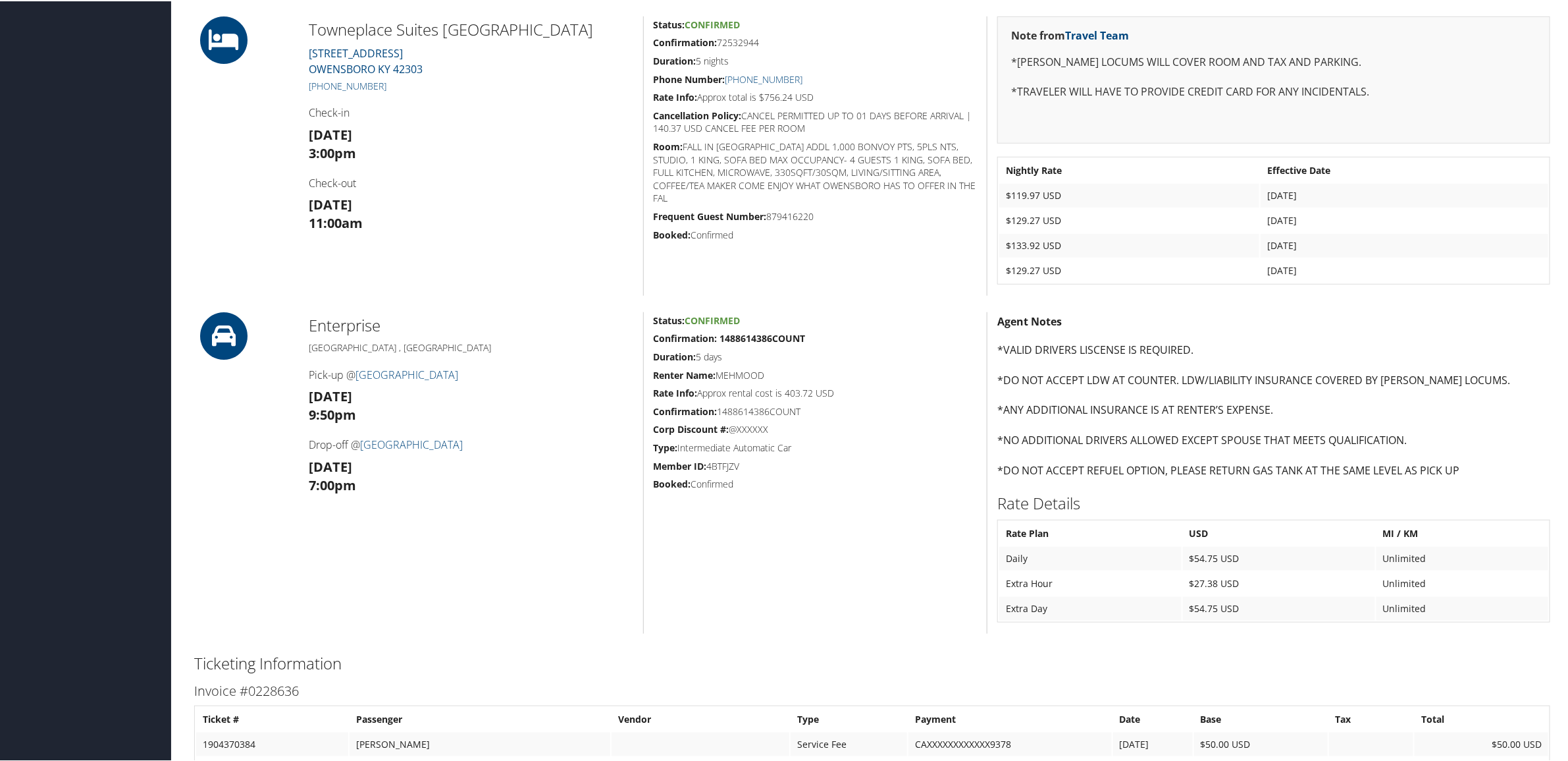
scroll to position [438, 0]
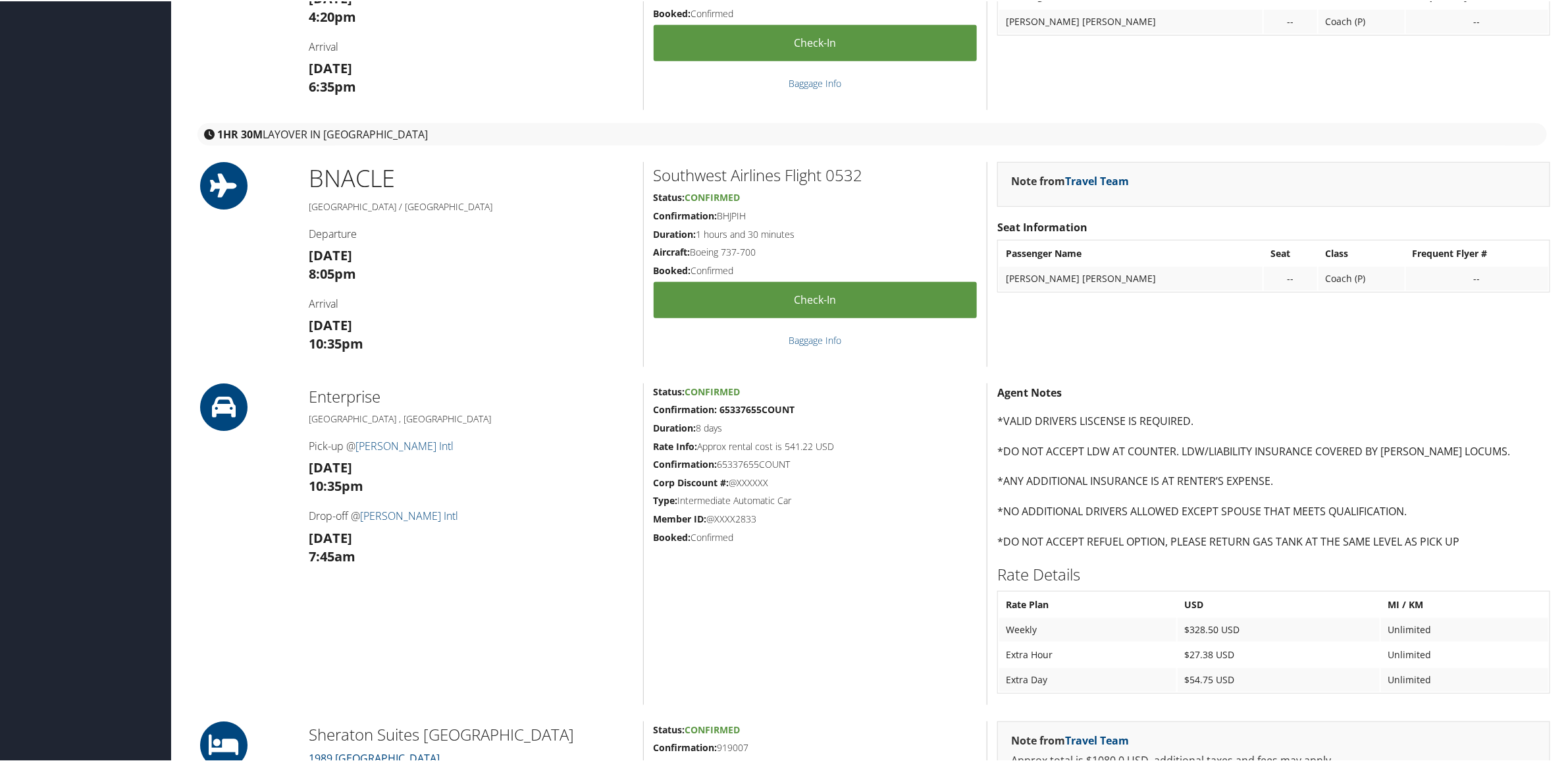
scroll to position [247, 0]
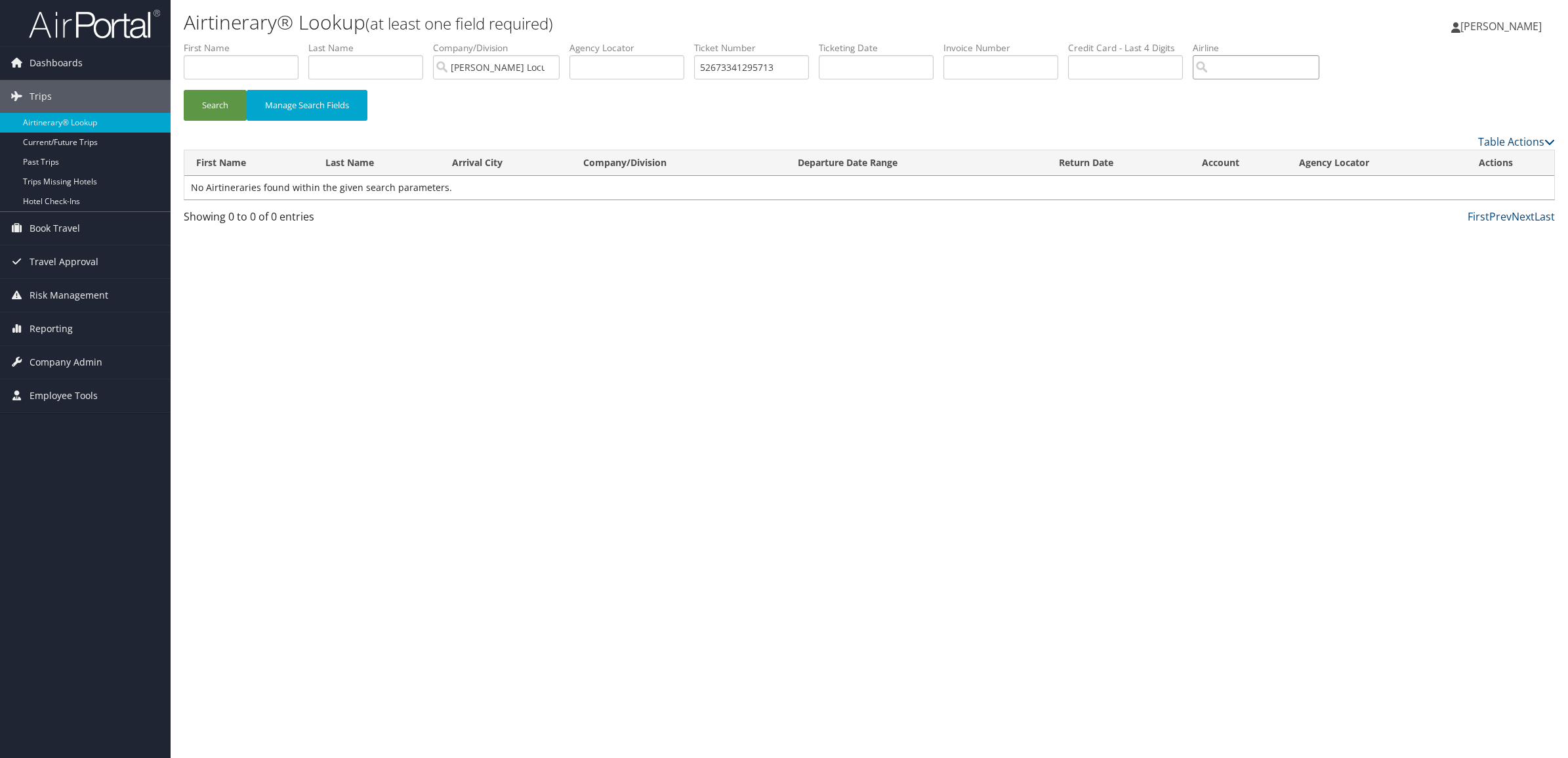
click at [1281, 65] on input "search" at bounding box center [1256, 67] width 127 height 24
type input "E"
click at [76, 198] on link "Hotel Check-ins" at bounding box center [85, 201] width 170 height 20
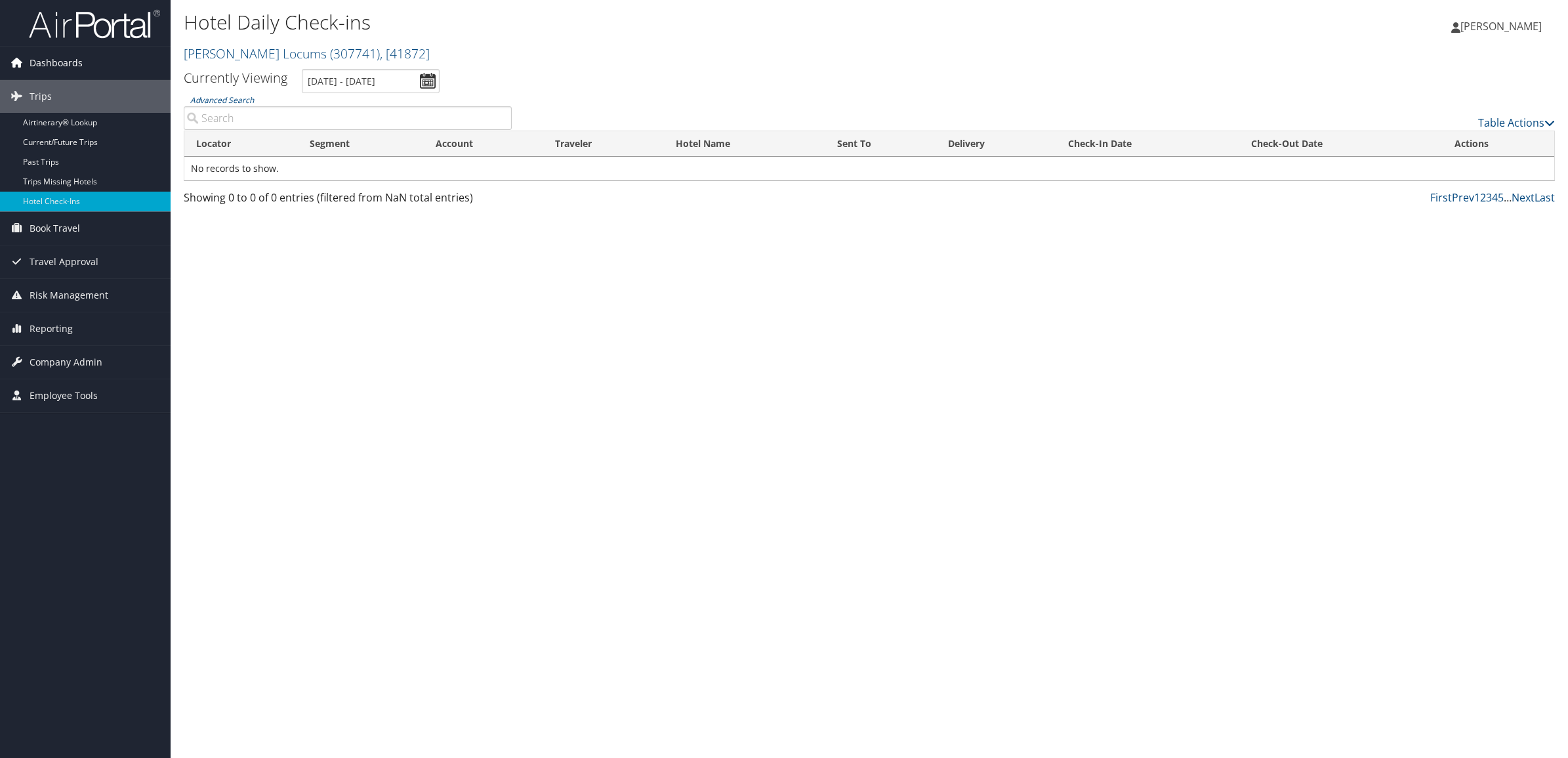
click at [70, 65] on span "Dashboards" at bounding box center [56, 63] width 53 height 33
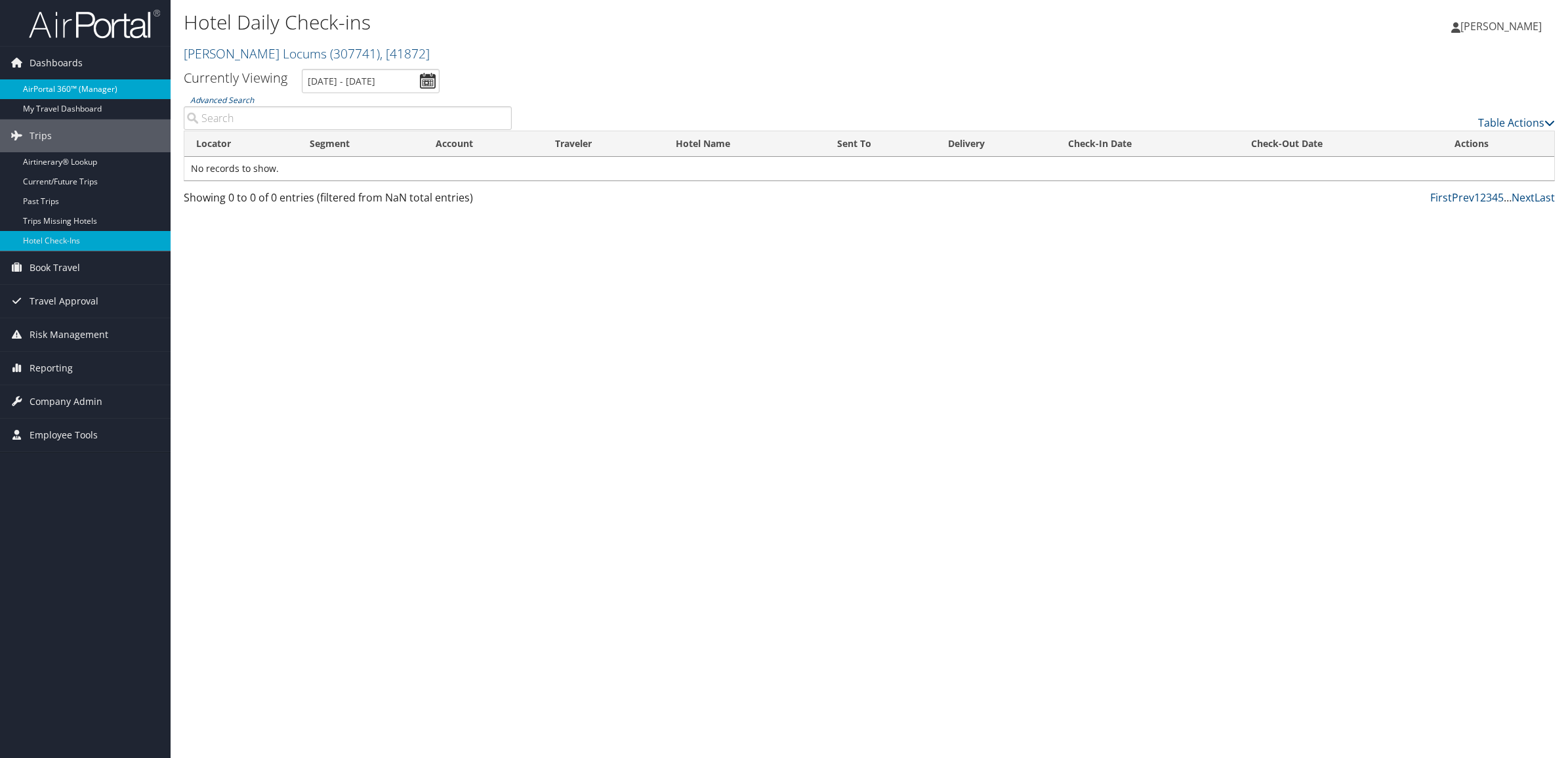
click at [71, 81] on link "AirPortal 360™ (Manager)" at bounding box center [85, 89] width 170 height 20
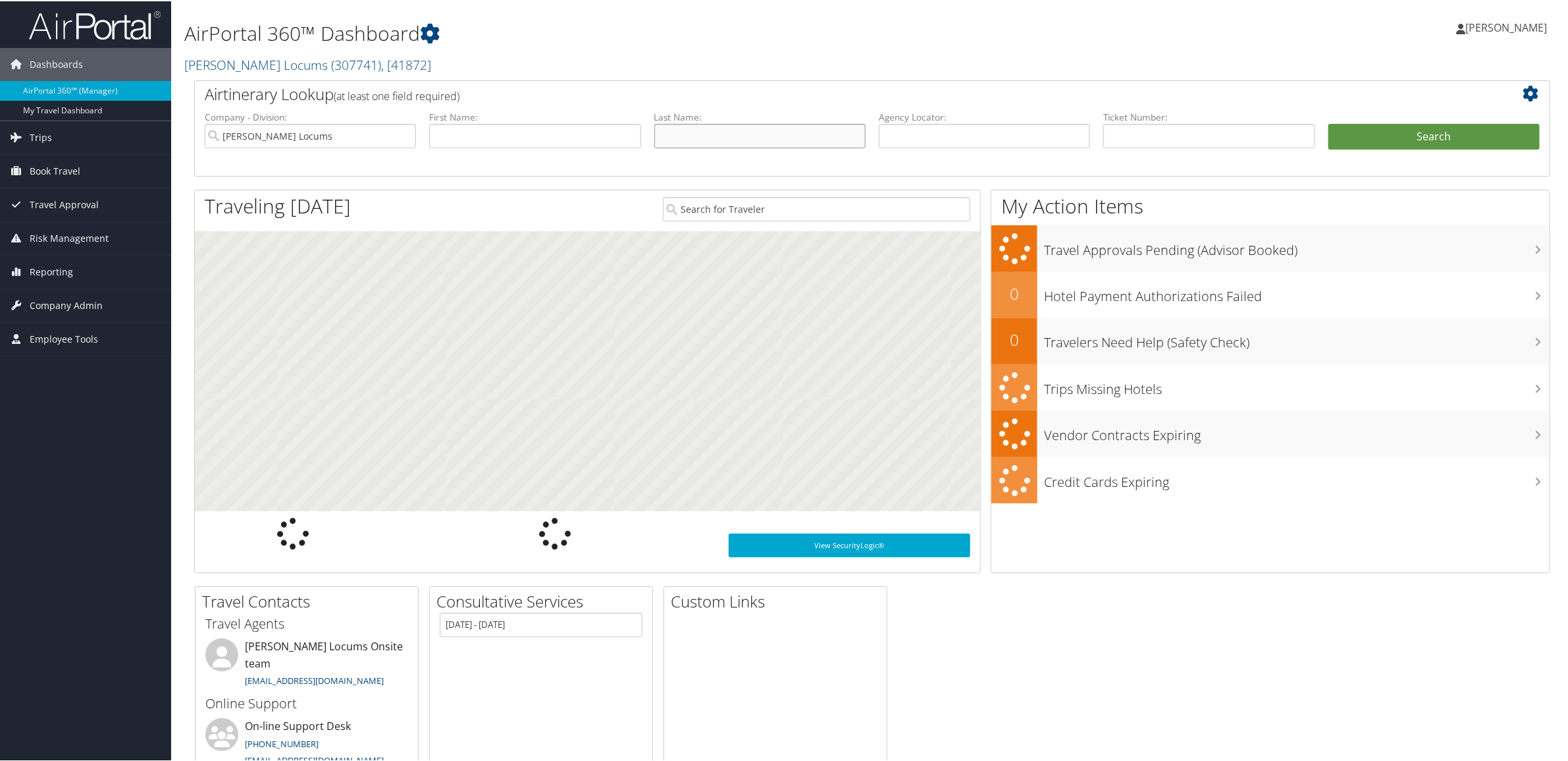
click at [698, 137] on input "text" at bounding box center [760, 135] width 212 height 24
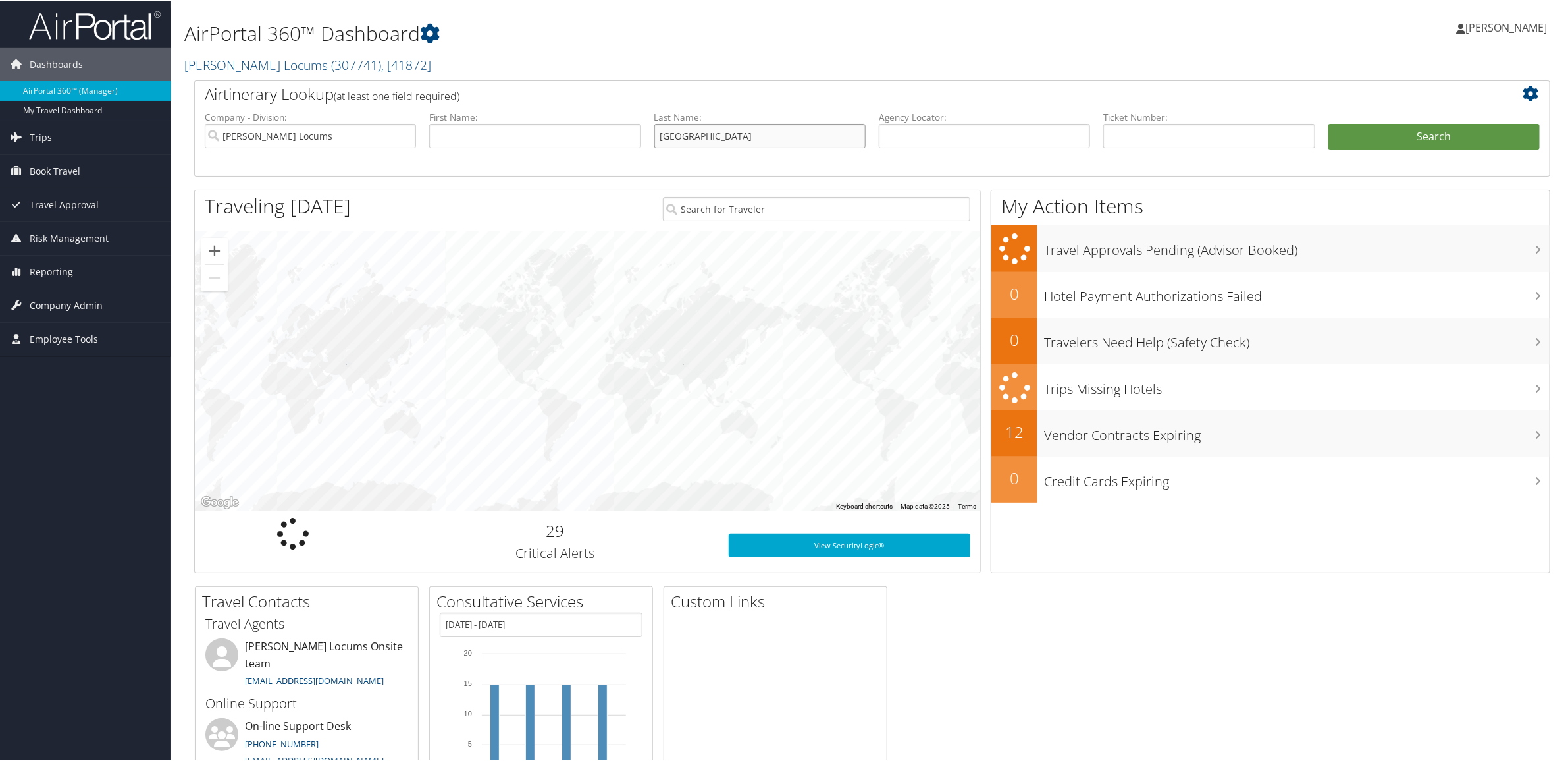
type input "[GEOGRAPHIC_DATA]"
click at [1329, 123] on button "Search" at bounding box center [1434, 136] width 212 height 26
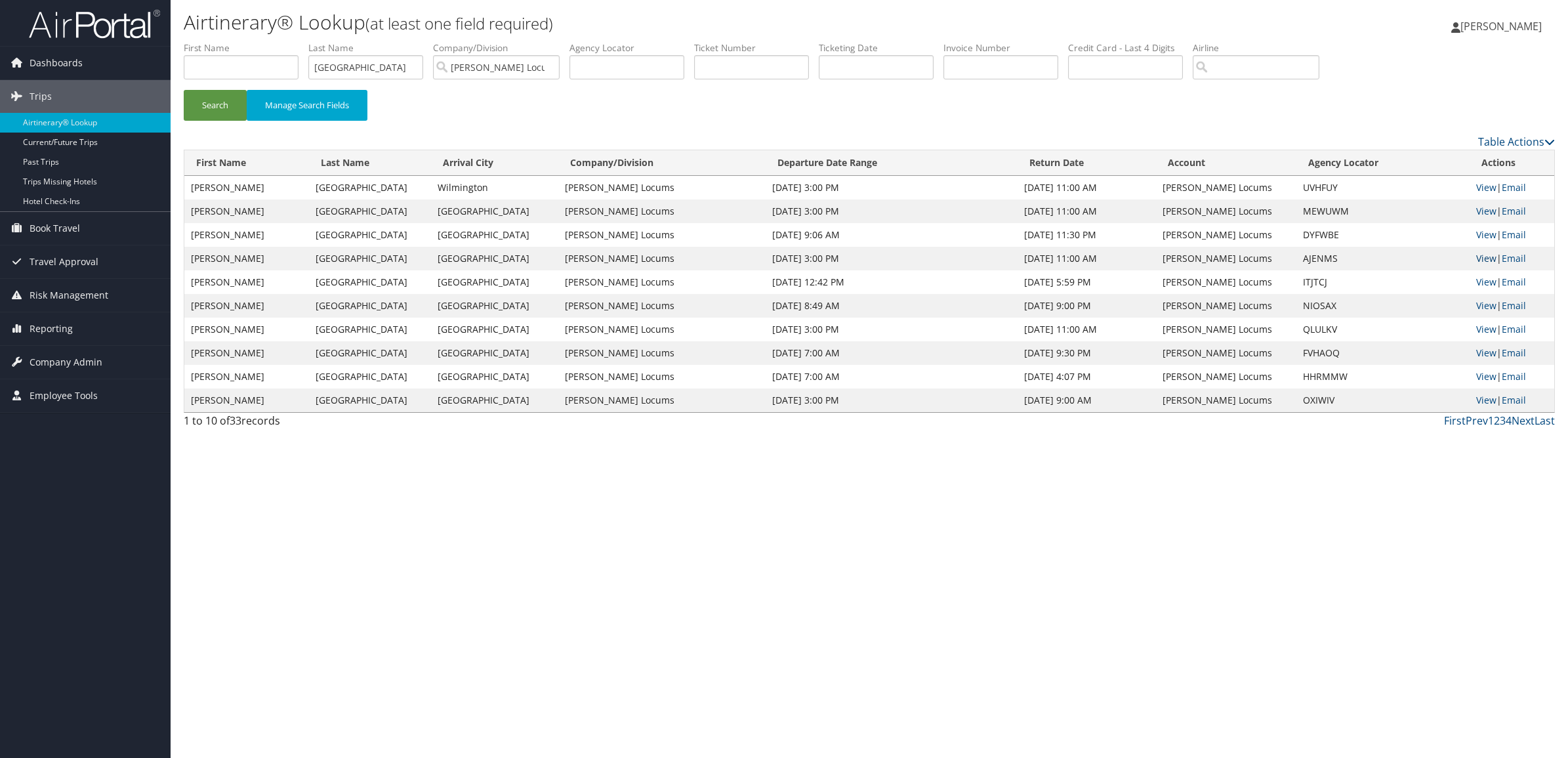
click at [1481, 256] on link "View" at bounding box center [1486, 258] width 20 height 13
